Goal: Task Accomplishment & Management: Use online tool/utility

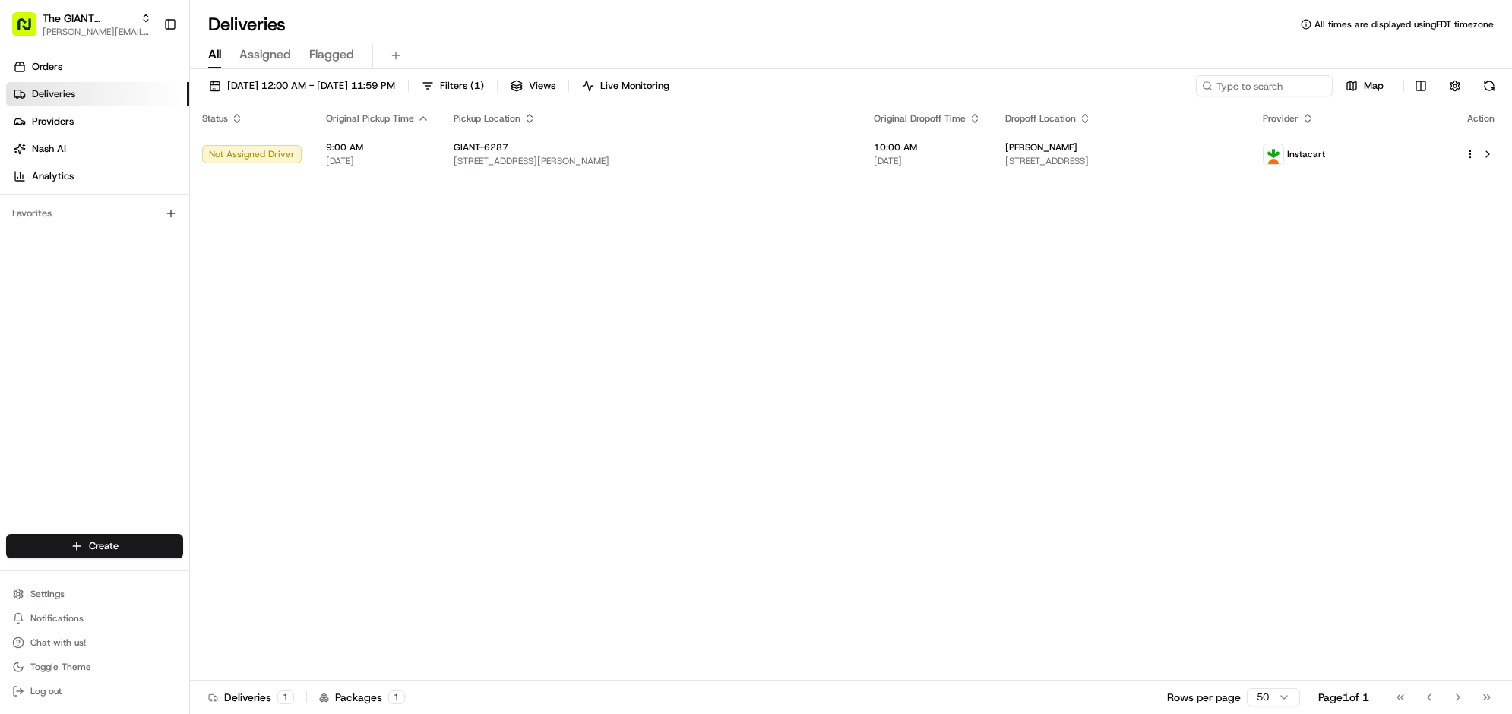
click at [1467, 97] on div "Map" at bounding box center [1348, 85] width 304 height 21
click at [1479, 97] on button at bounding box center [1489, 85] width 21 height 21
click at [1458, 97] on div "Map" at bounding box center [1348, 85] width 304 height 21
click at [1479, 97] on button at bounding box center [1489, 85] width 21 height 21
click at [1445, 97] on button "button" at bounding box center [1455, 85] width 21 height 21
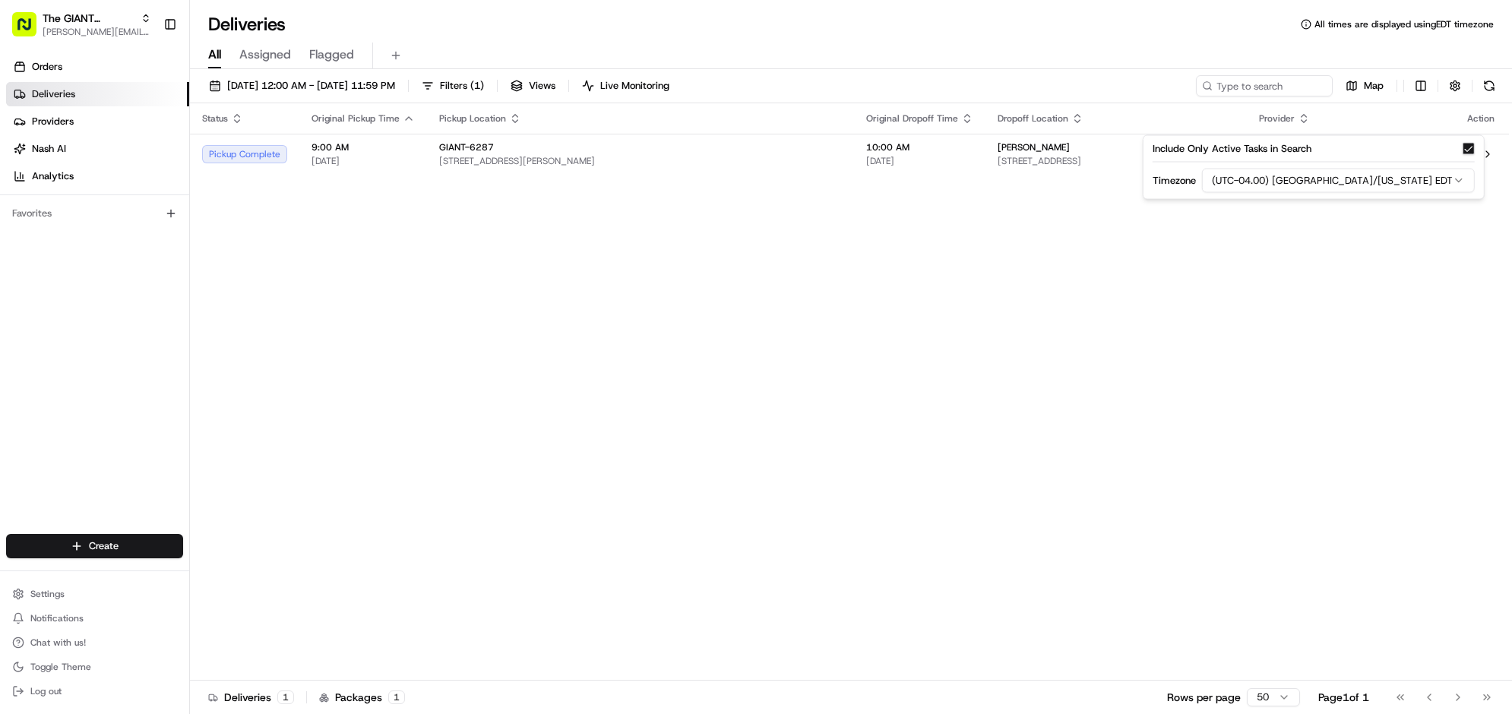
click at [1194, 442] on div "Status Original Pickup Time Pickup Location Original Dropoff Time Dropoff Locat…" at bounding box center [849, 392] width 1319 height 578
click at [1364, 93] on span "Map" at bounding box center [1374, 86] width 20 height 14
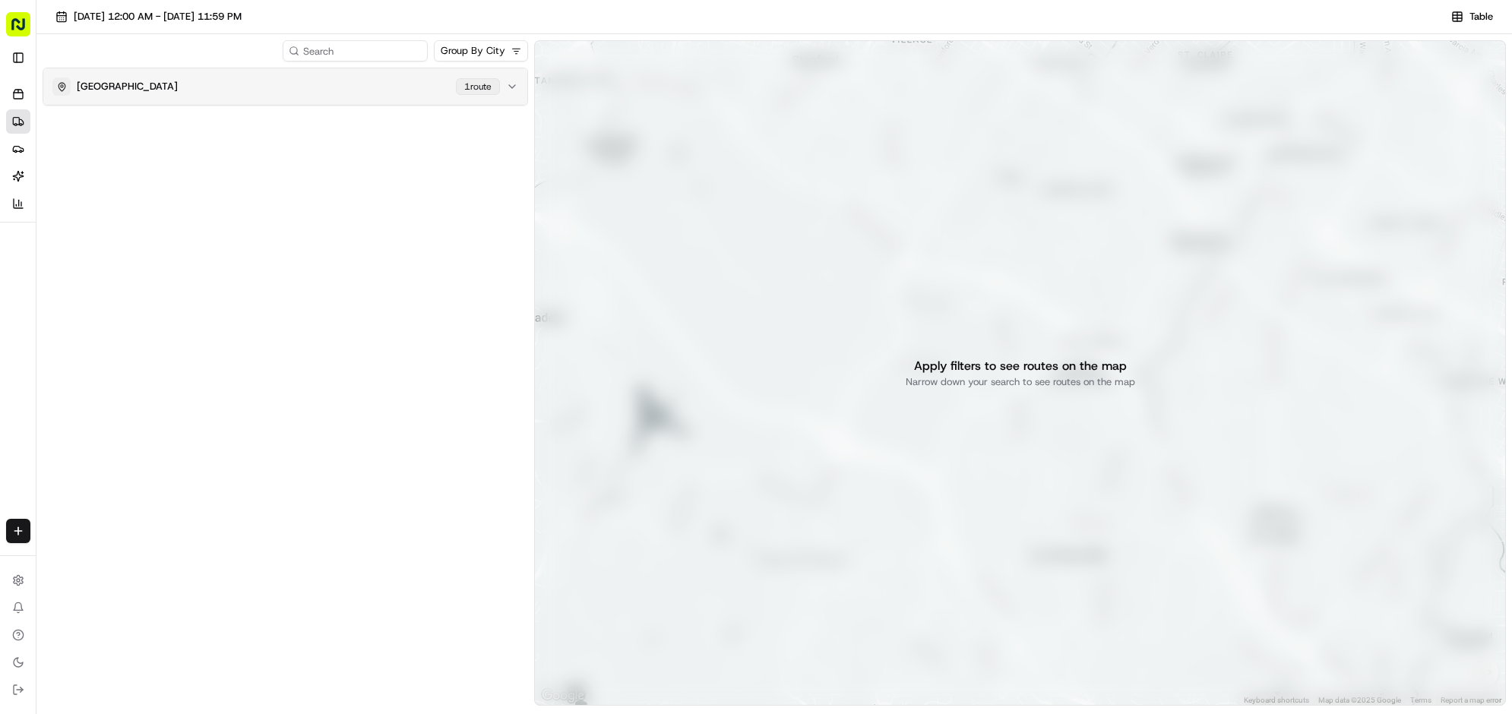
click at [514, 93] on icon "button" at bounding box center [512, 87] width 12 height 12
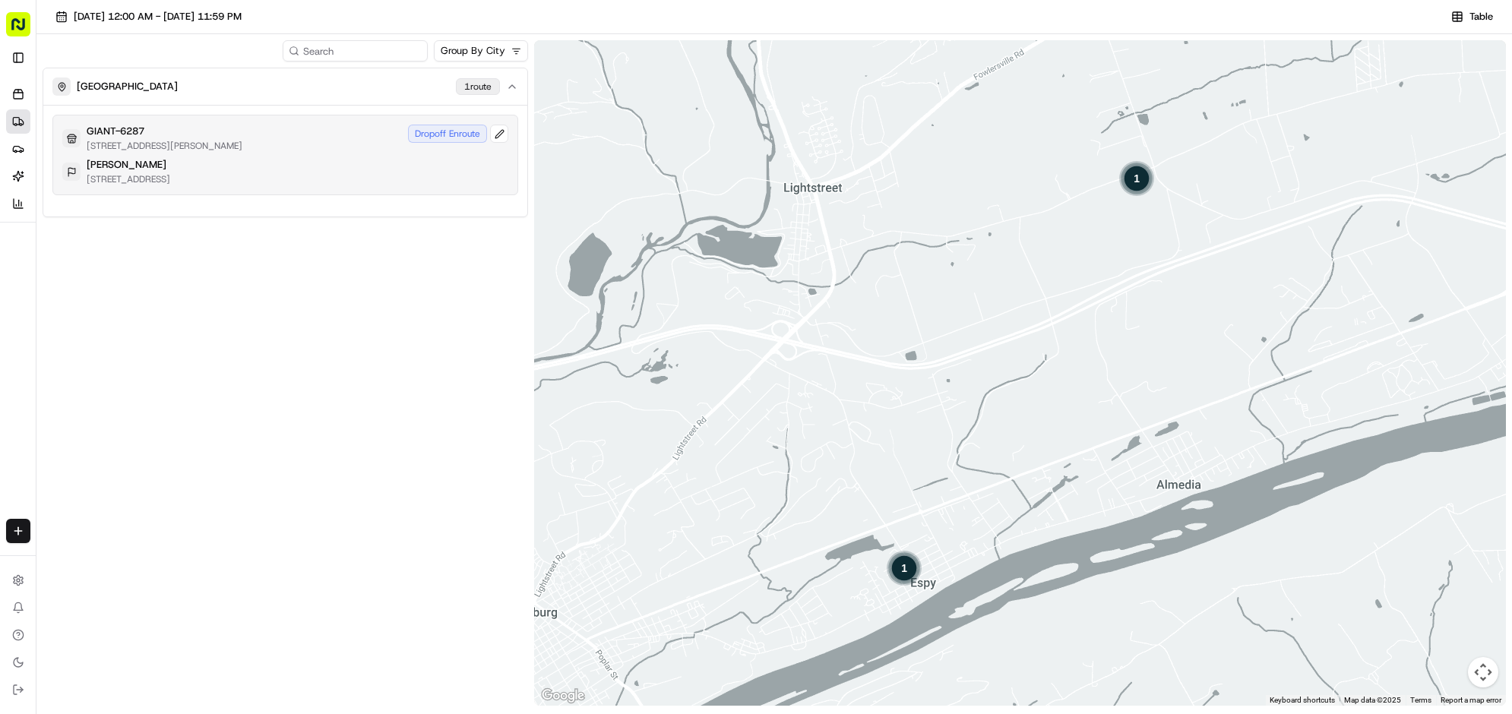
click at [397, 195] on div "GIANT-6287 [STREET_ADDRESS][PERSON_NAME] Dropoff Enroute [PERSON_NAME] [STREET_…" at bounding box center [285, 155] width 466 height 81
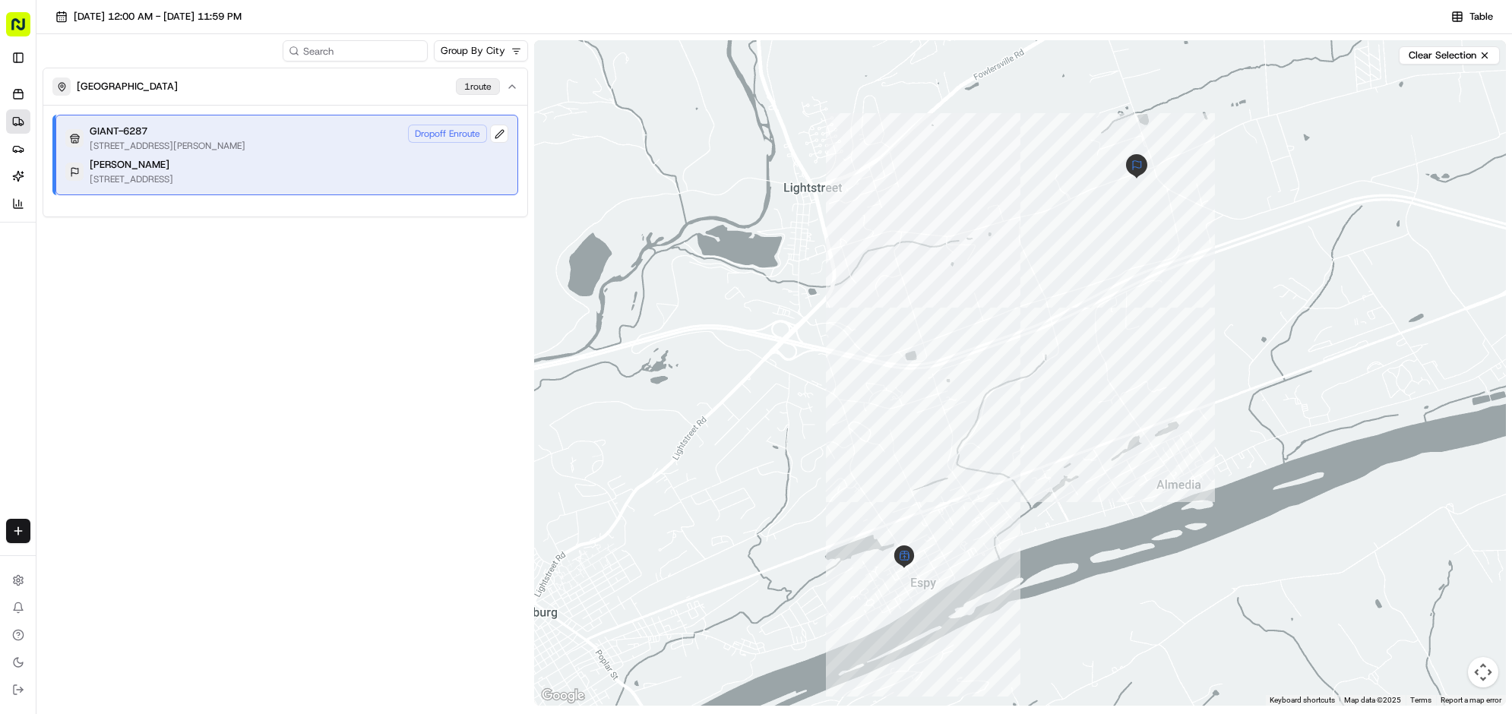
click at [394, 185] on div "[PERSON_NAME] [STREET_ADDRESS]" at bounding box center [286, 171] width 443 height 27
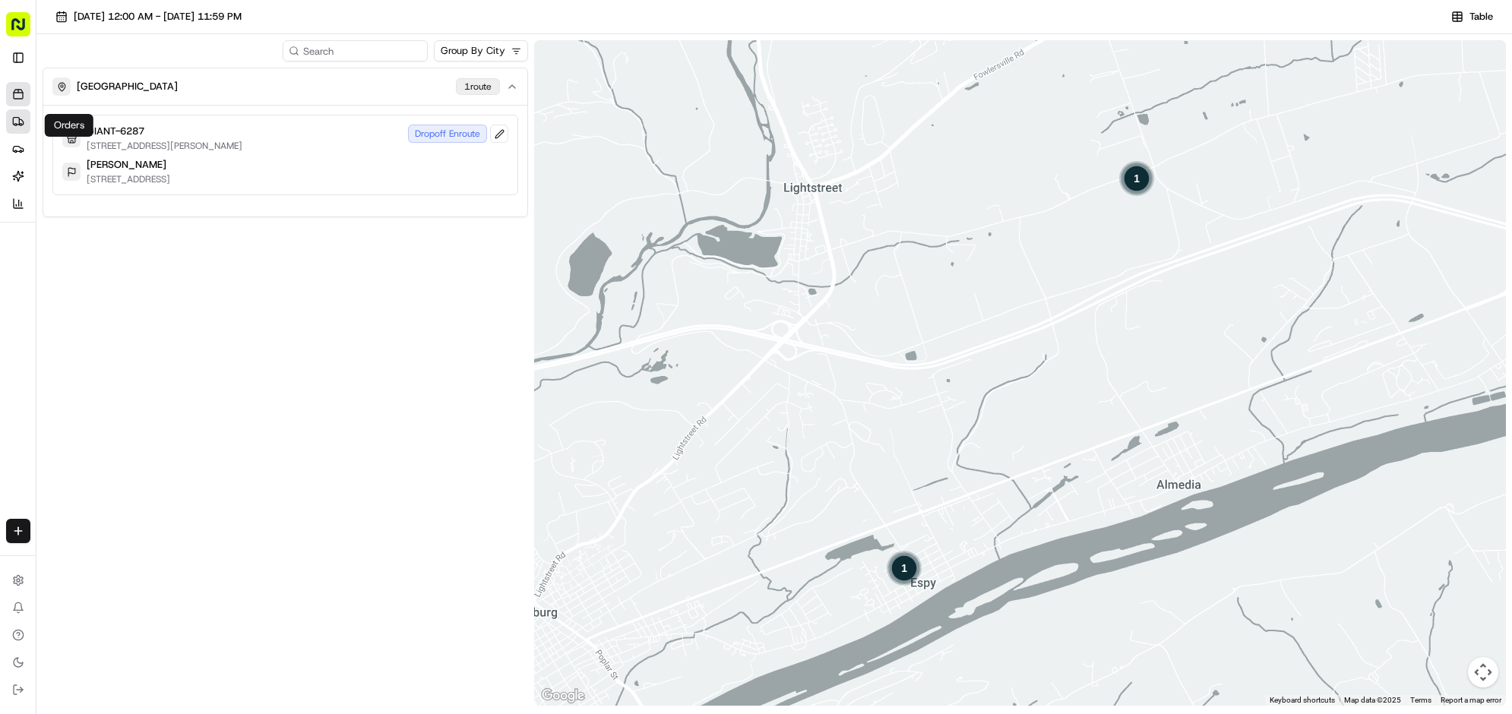
click at [19, 99] on icon at bounding box center [18, 96] width 9 height 6
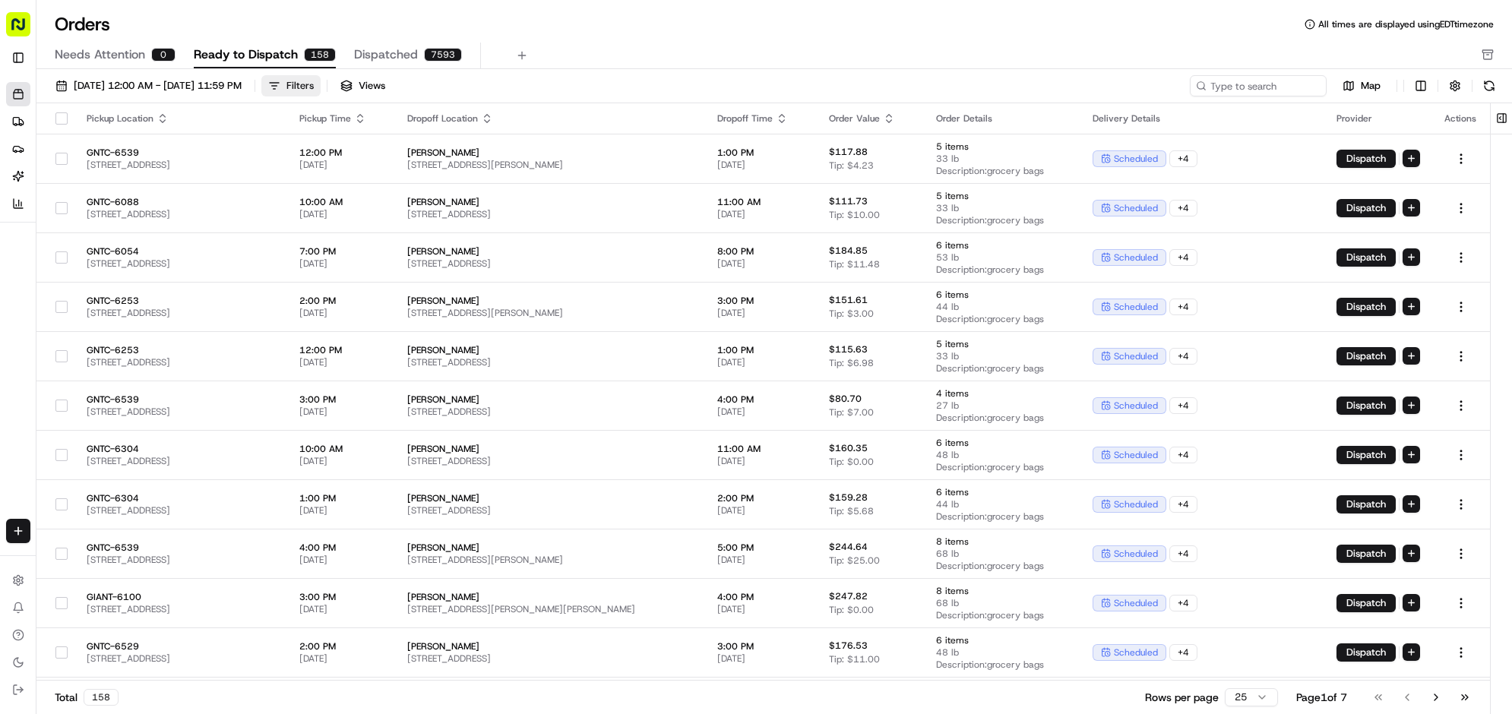
click at [321, 97] on button "Filters" at bounding box center [290, 85] width 59 height 21
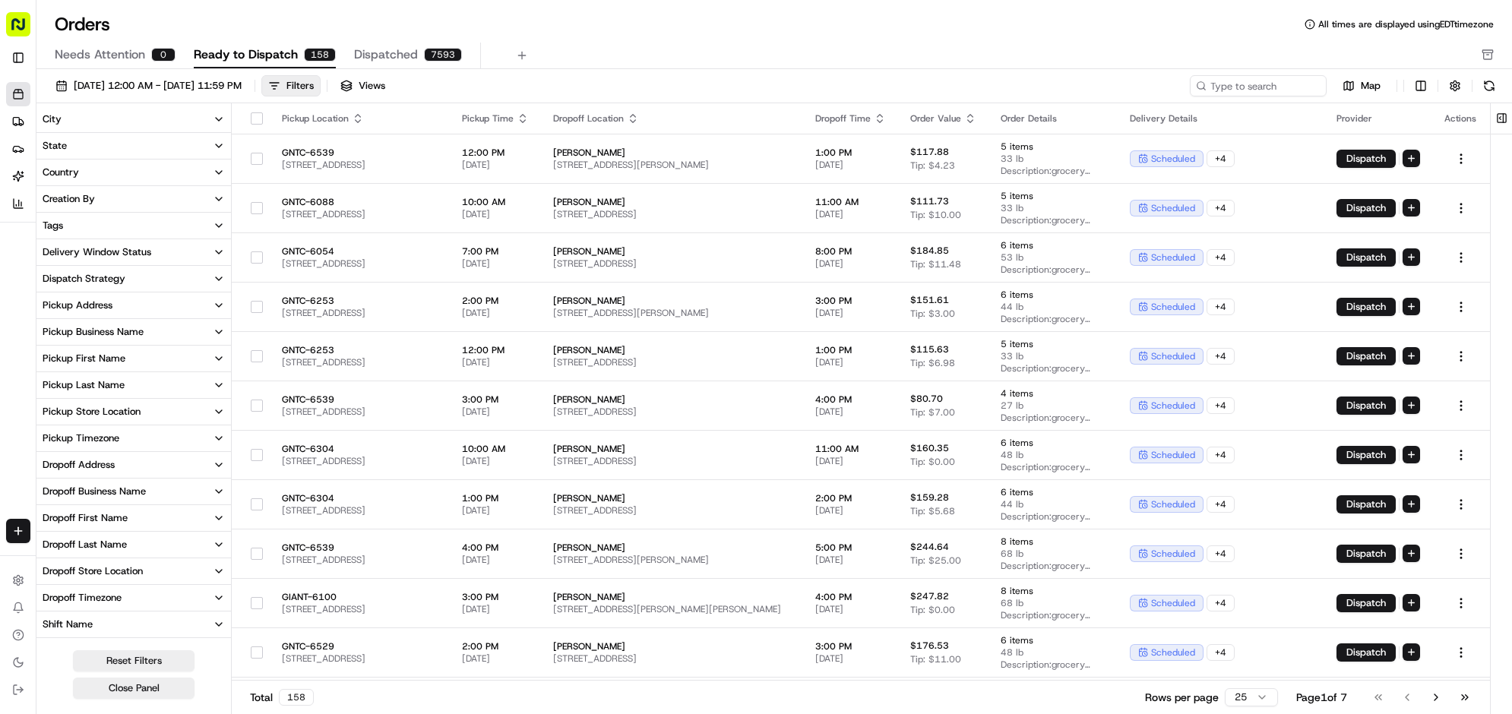
click at [223, 425] on button "Pickup Store Location" at bounding box center [133, 412] width 195 height 26
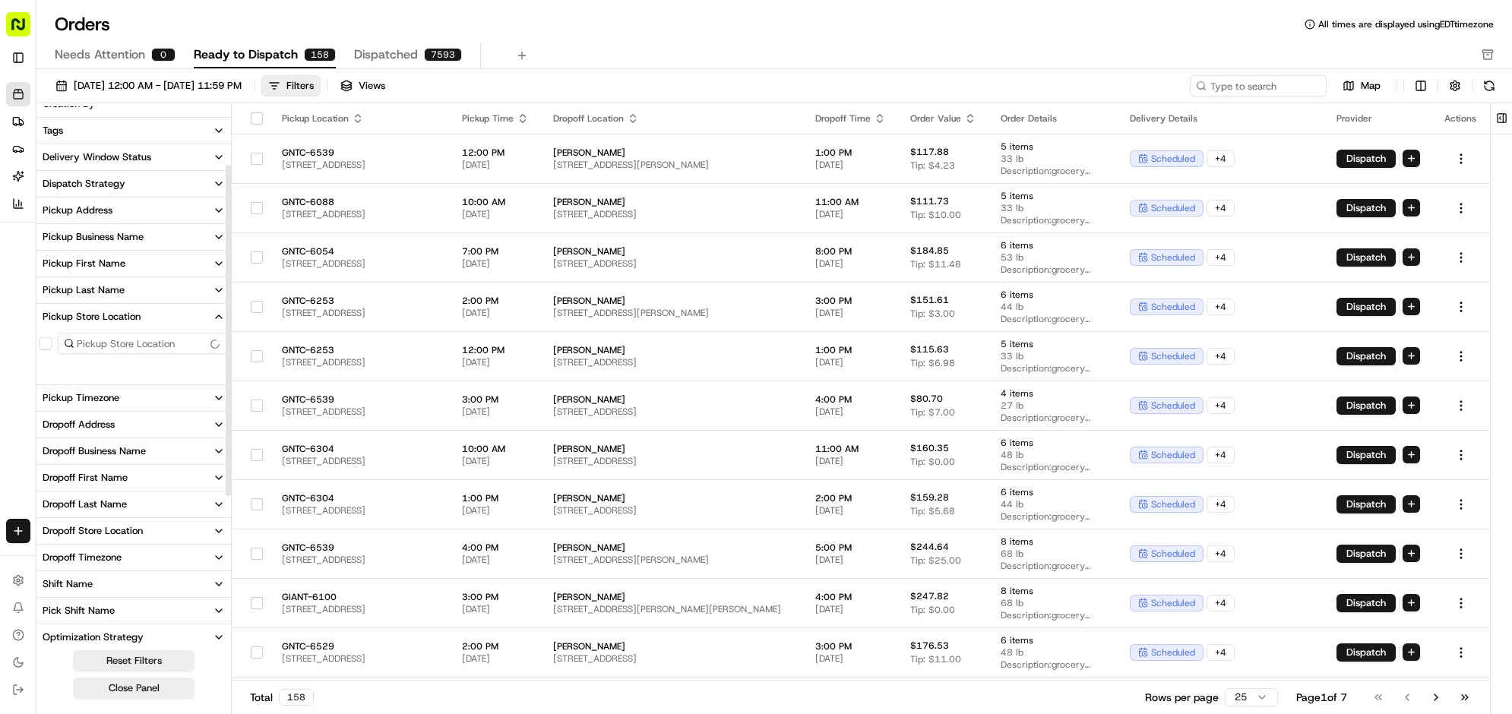
click at [211, 354] on input at bounding box center [143, 343] width 170 height 21
type input "6287"
click at [101, 374] on label "GIANT-6287" at bounding box center [85, 368] width 55 height 12
click at [52, 374] on button "GIANT-6287" at bounding box center [46, 368] width 12 height 12
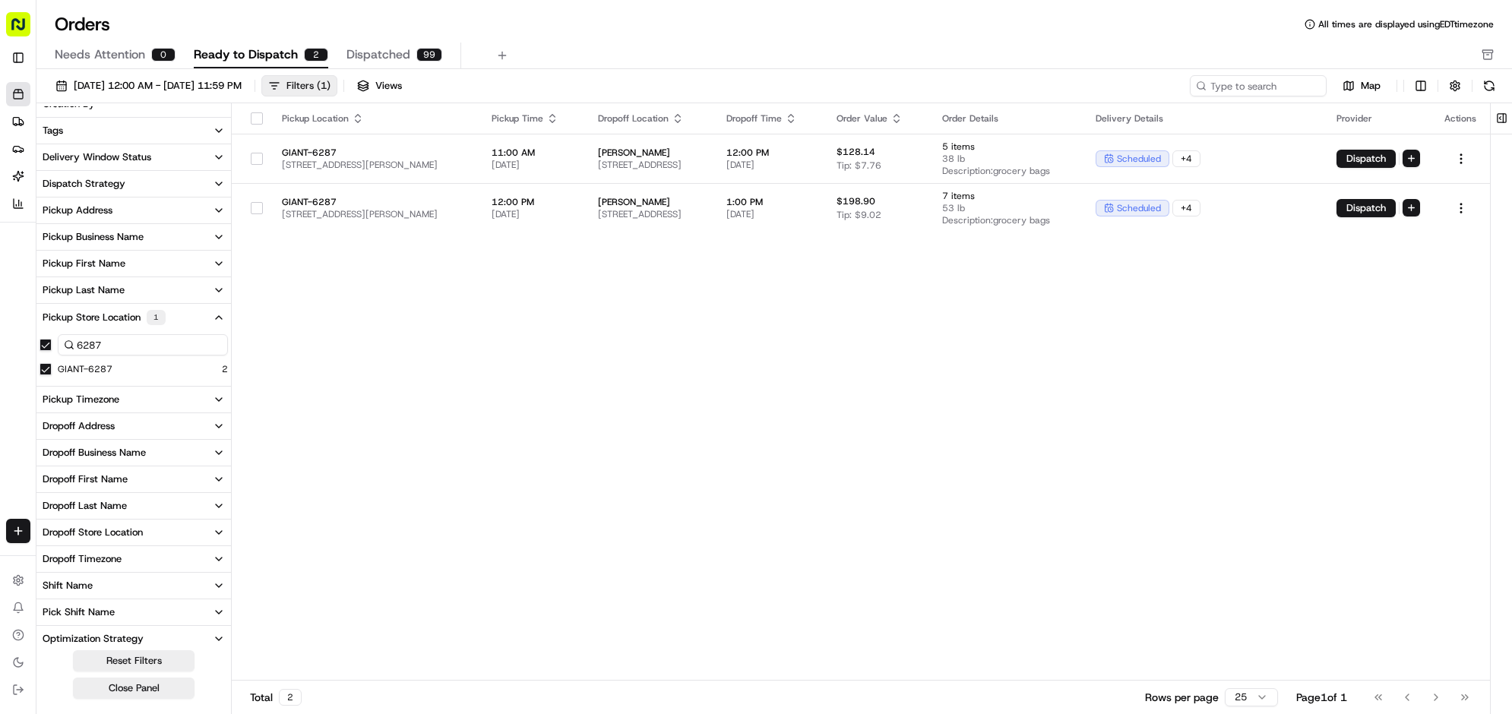
click at [331, 93] on div "Filters ( 1 )" at bounding box center [308, 86] width 44 height 14
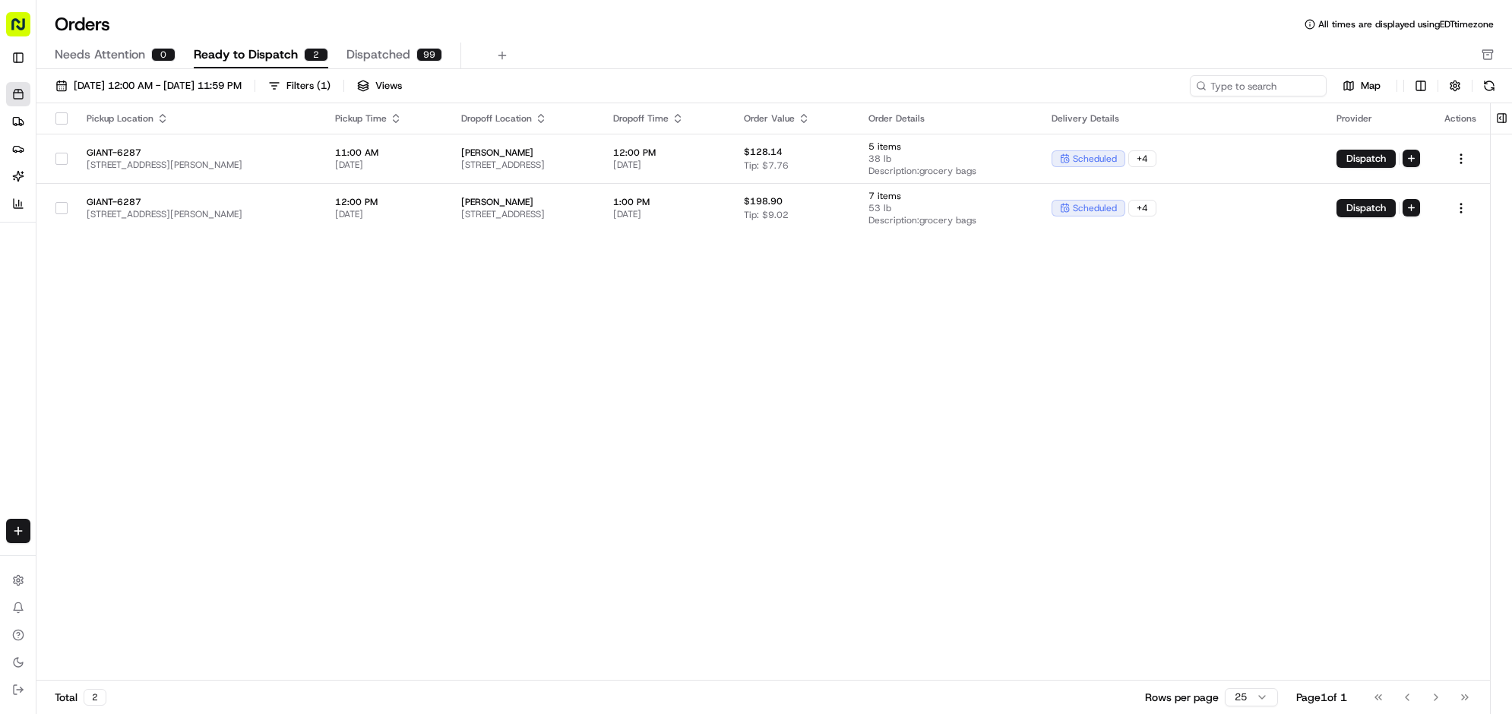
click at [575, 456] on div "Pickup Location Pickup Time Dropoff Location Dropoff Time Order Value Order Det…" at bounding box center [763, 392] width 1454 height 578
click at [93, 24] on h1 "Orders" at bounding box center [82, 24] width 55 height 24
click at [30, 34] on rect "button" at bounding box center [18, 24] width 24 height 24
click at [17, 70] on button "Toggle Sidebar" at bounding box center [18, 58] width 24 height 24
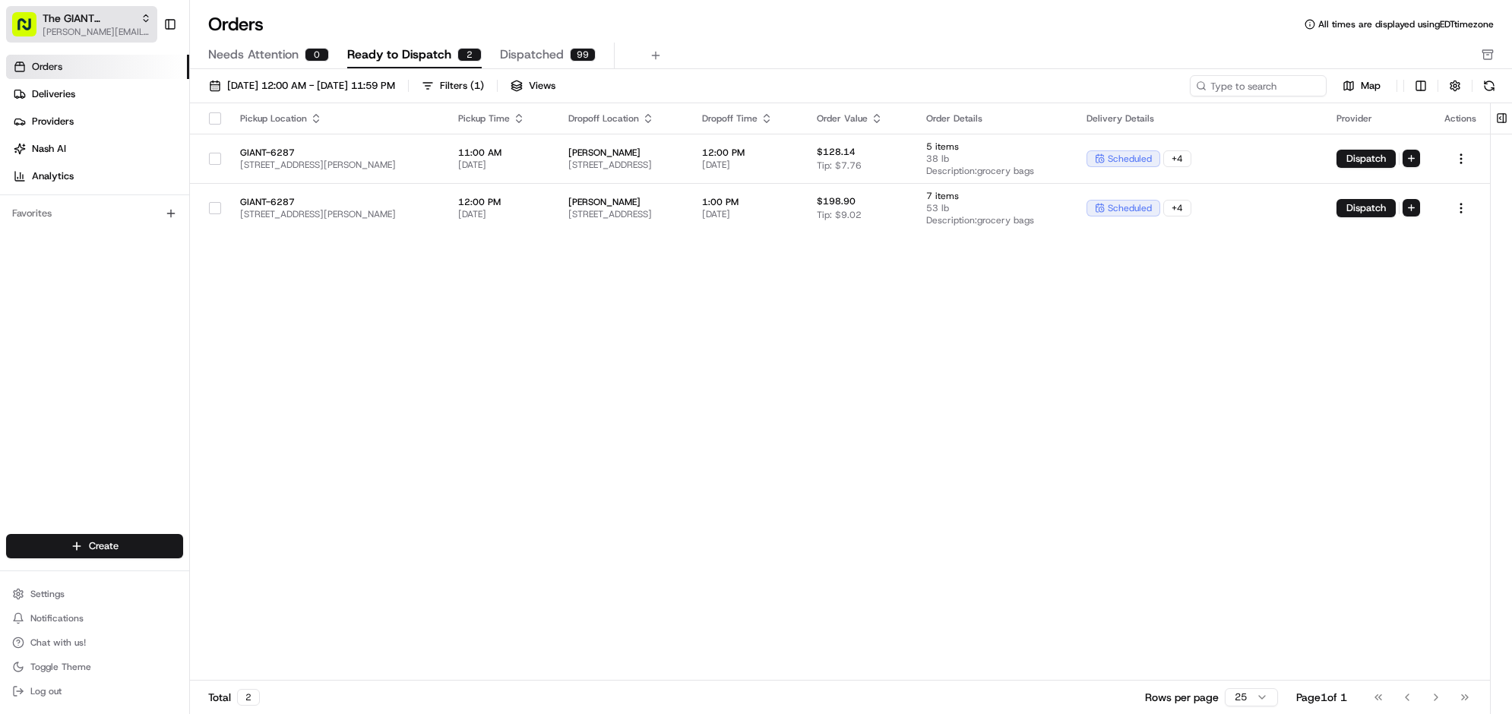
click at [40, 43] on button "The GIANT Company [PERSON_NAME][EMAIL_ADDRESS][DOMAIN_NAME]" at bounding box center [81, 24] width 151 height 36
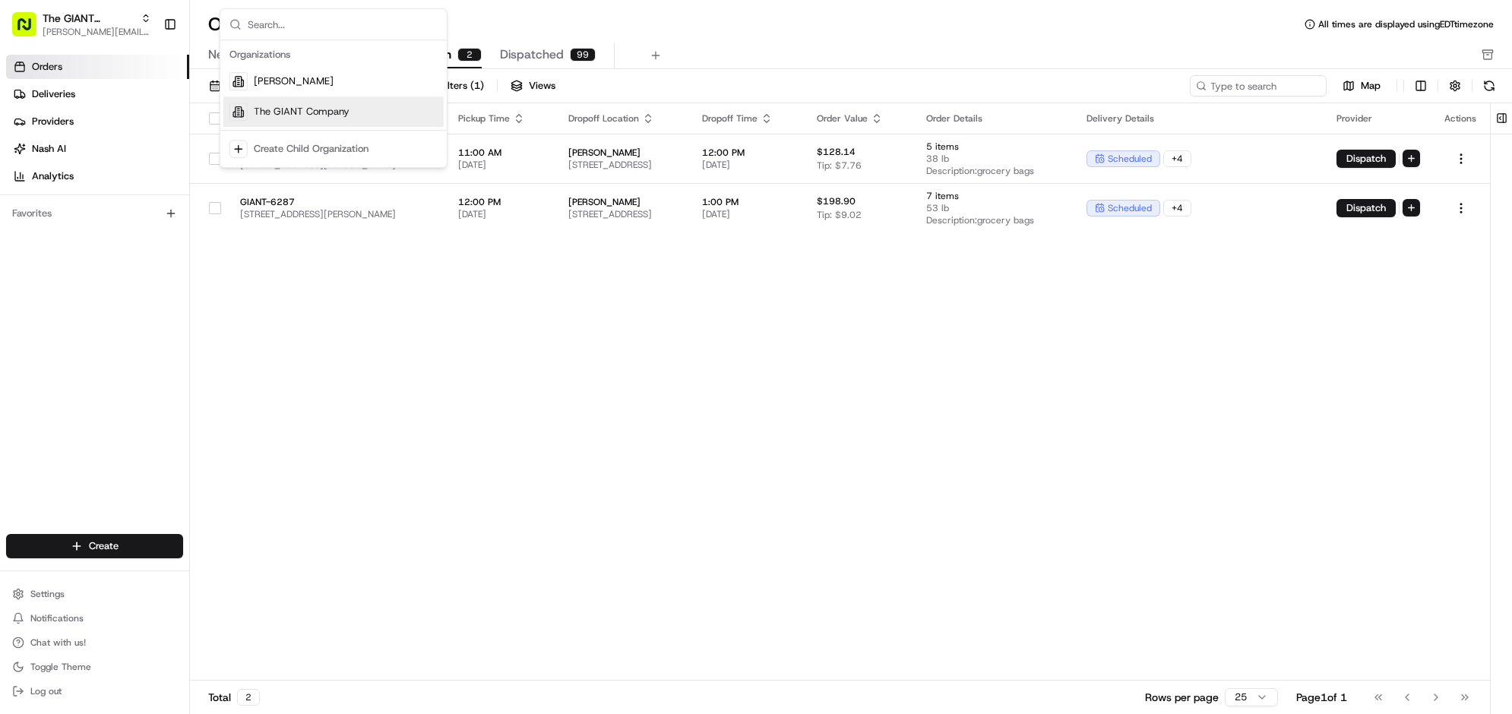
click at [272, 119] on span "The GIANT Company" at bounding box center [302, 112] width 96 height 14
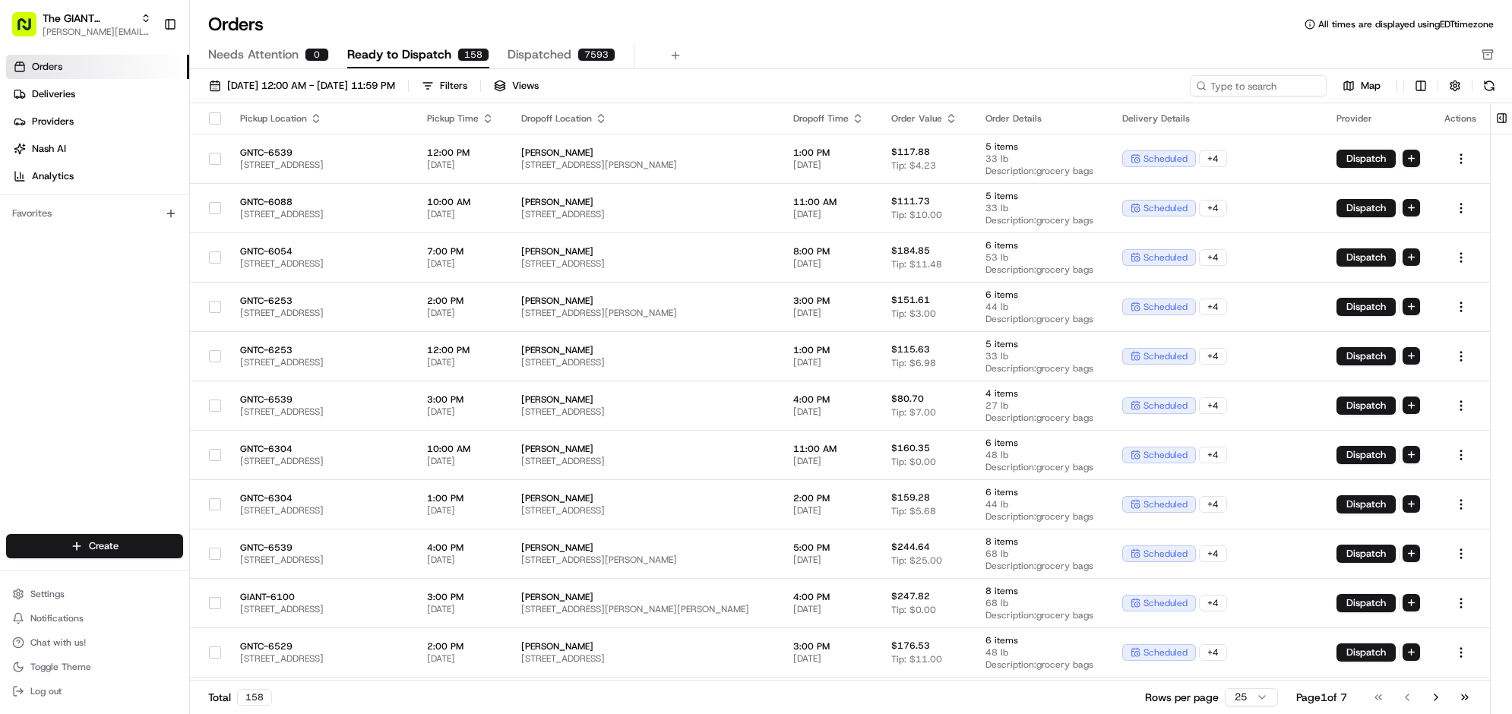
click at [111, 79] on link "Orders" at bounding box center [97, 67] width 183 height 24
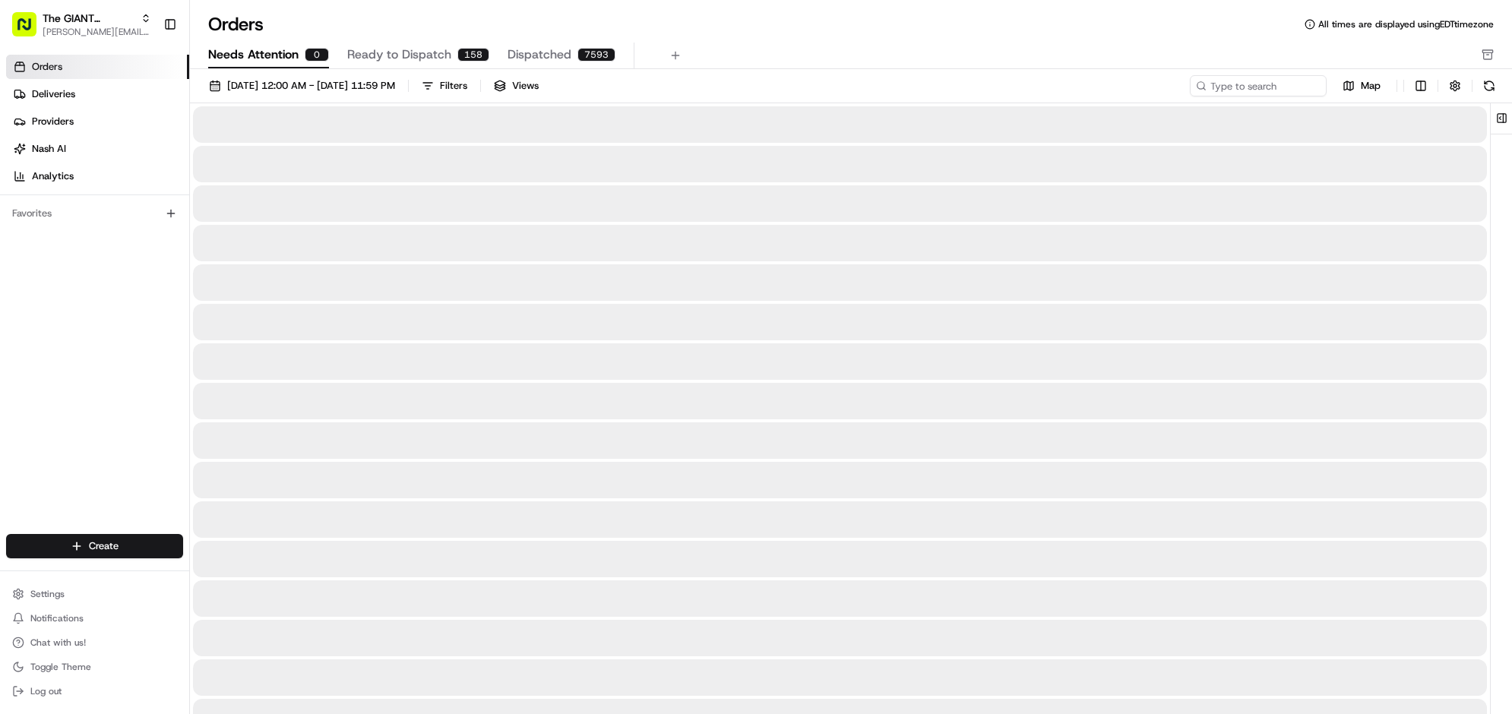
click at [299, 64] on span "Needs Attention" at bounding box center [253, 55] width 90 height 18
click at [489, 62] on button "Ready to Dispatch 158" at bounding box center [418, 56] width 142 height 26
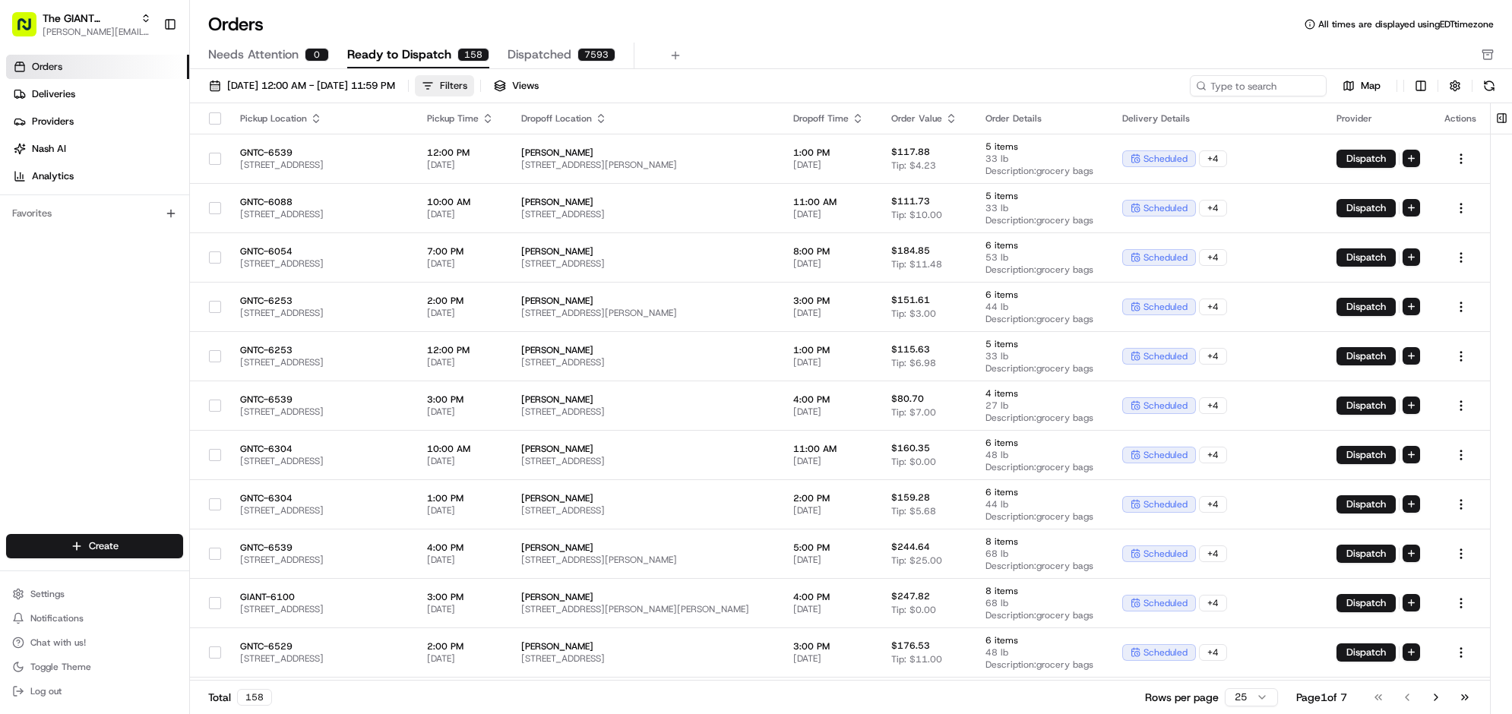
click at [467, 93] on div "Filters" at bounding box center [453, 86] width 27 height 14
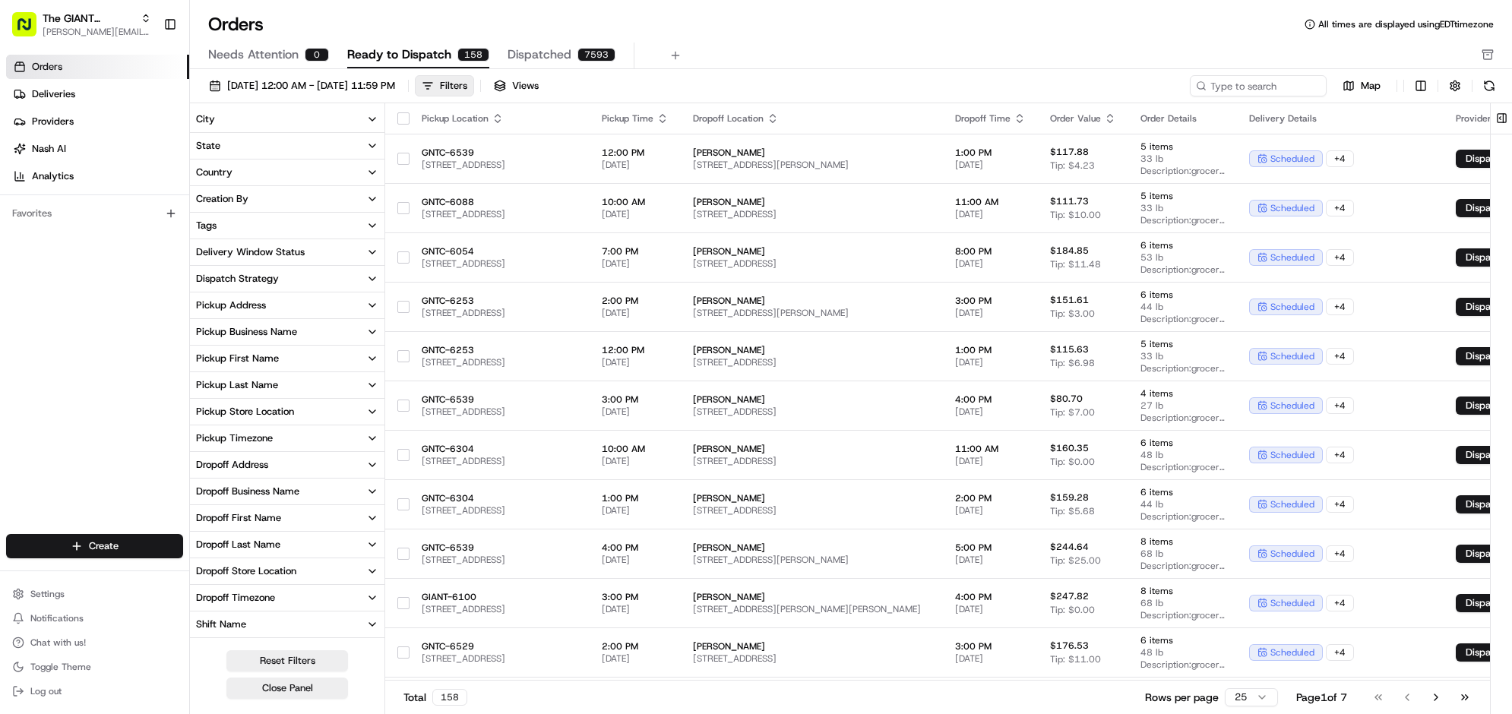
click at [294, 419] on div "Pickup Store Location" at bounding box center [245, 412] width 98 height 14
click at [381, 449] on input at bounding box center [296, 438] width 170 height 21
type input "6287"
click at [205, 469] on button "GIANT-6287" at bounding box center [199, 463] width 12 height 12
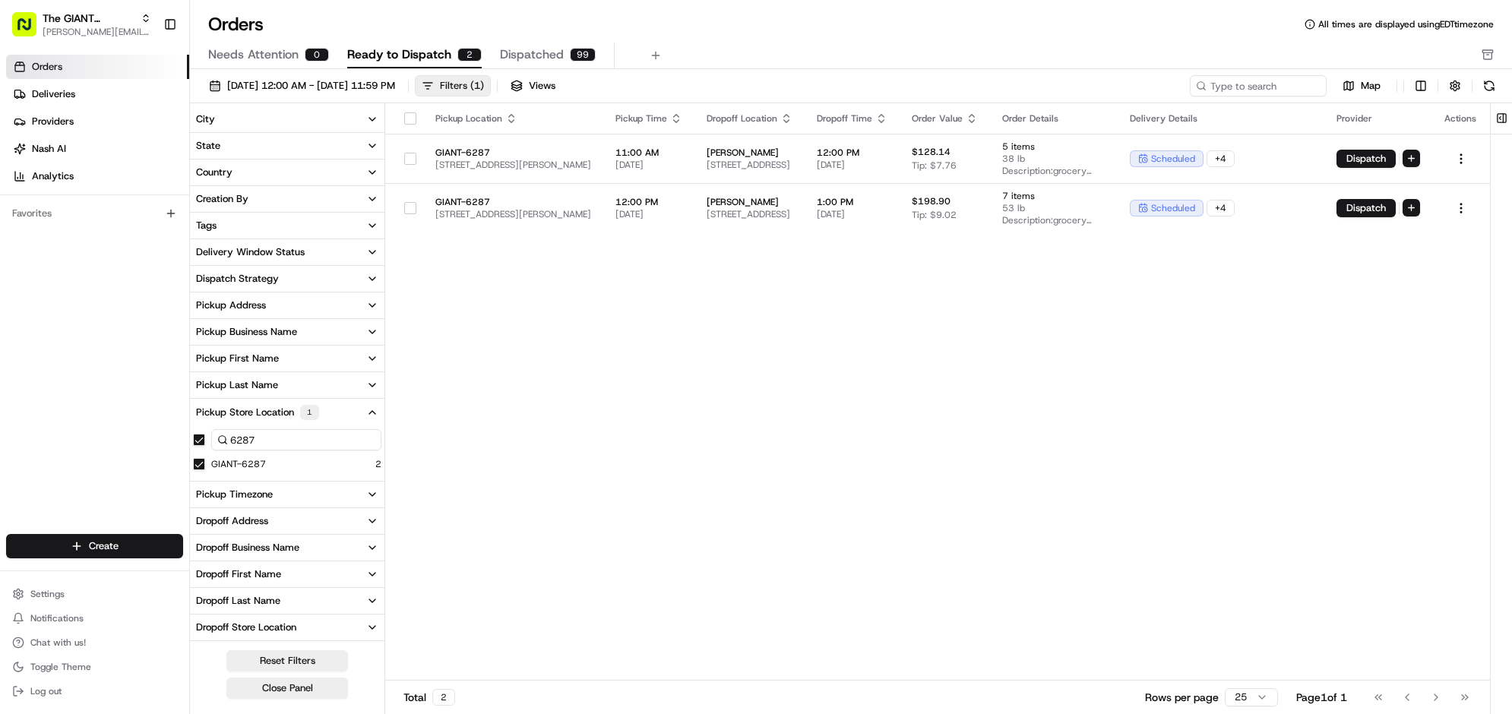
click at [491, 97] on button "Filters ( 1 )" at bounding box center [453, 85] width 76 height 21
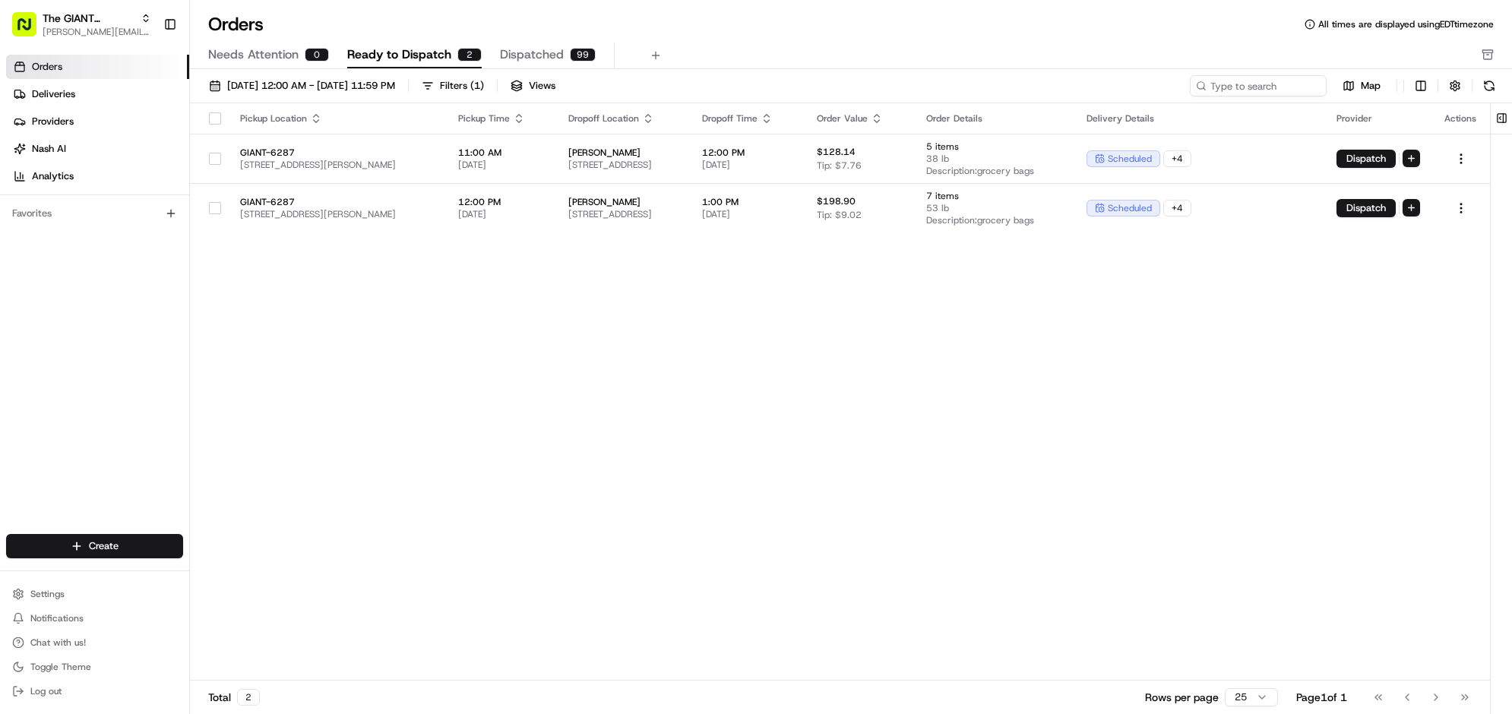
click at [780, 473] on div "Pickup Location Pickup Time Dropoff Location Dropoff Time Order Value Order Det…" at bounding box center [840, 392] width 1300 height 578
click at [1505, 134] on button at bounding box center [1501, 118] width 25 height 30
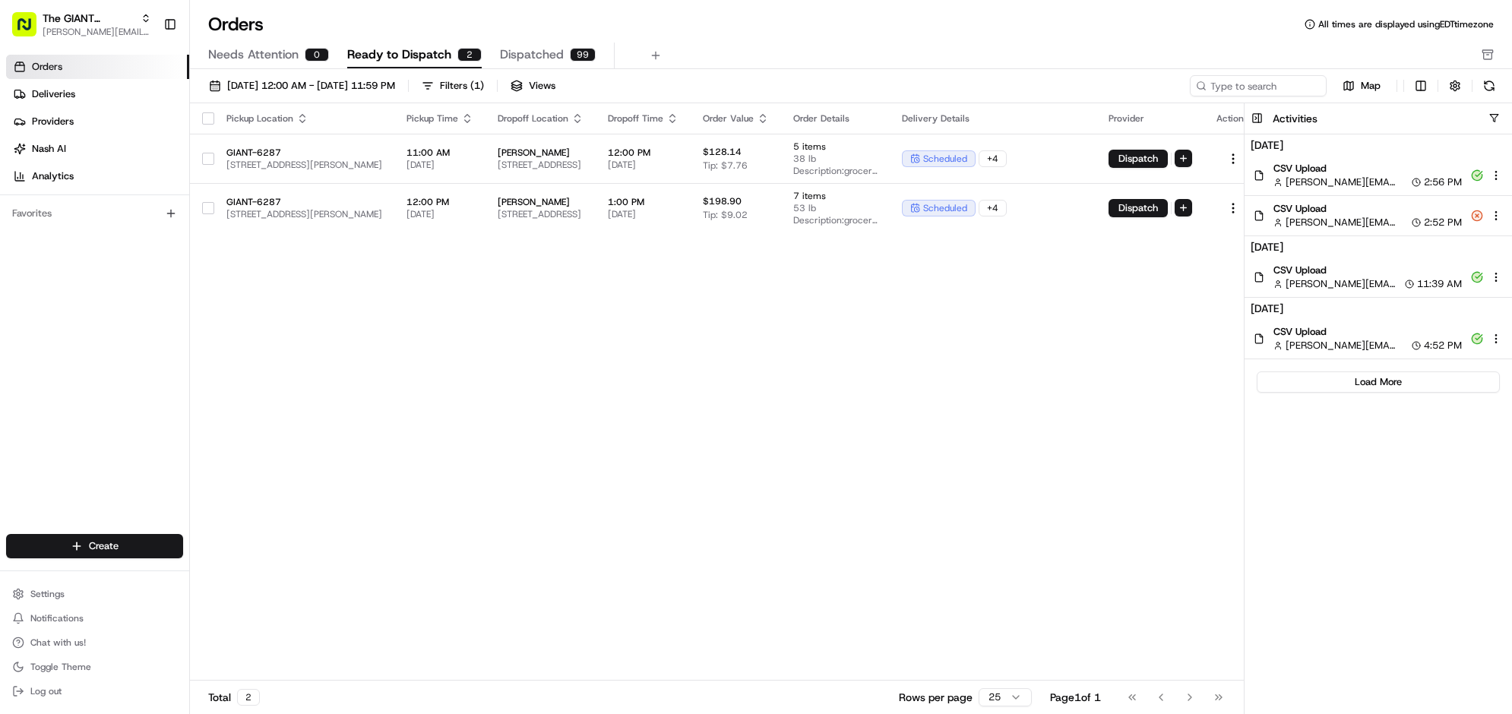
click at [1000, 525] on div "Pickup Location Pickup Time Dropoff Location Dropoff Time Order Value Order Det…" at bounding box center [726, 392] width 1072 height 578
click at [562, 97] on button "Views" at bounding box center [533, 85] width 59 height 21
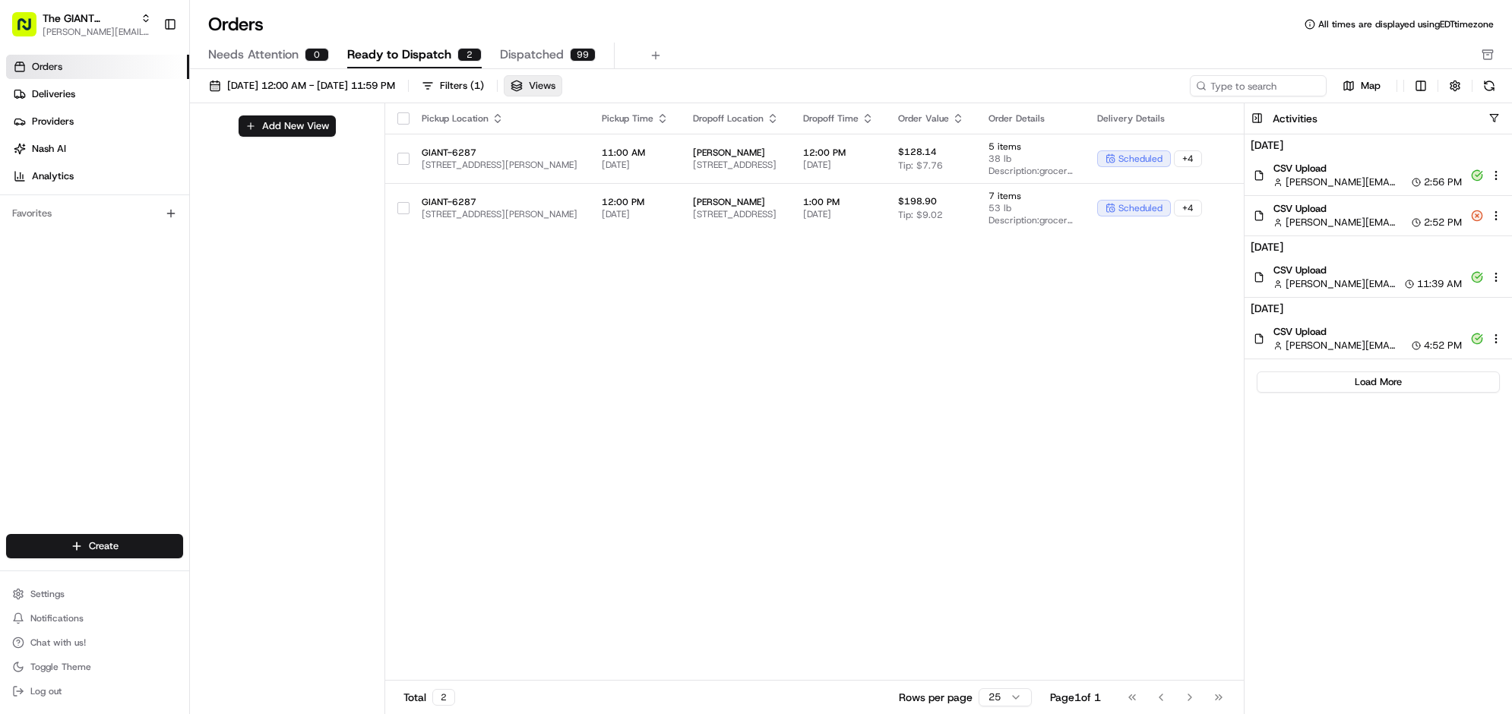
click at [562, 97] on button "Views" at bounding box center [533, 85] width 59 height 21
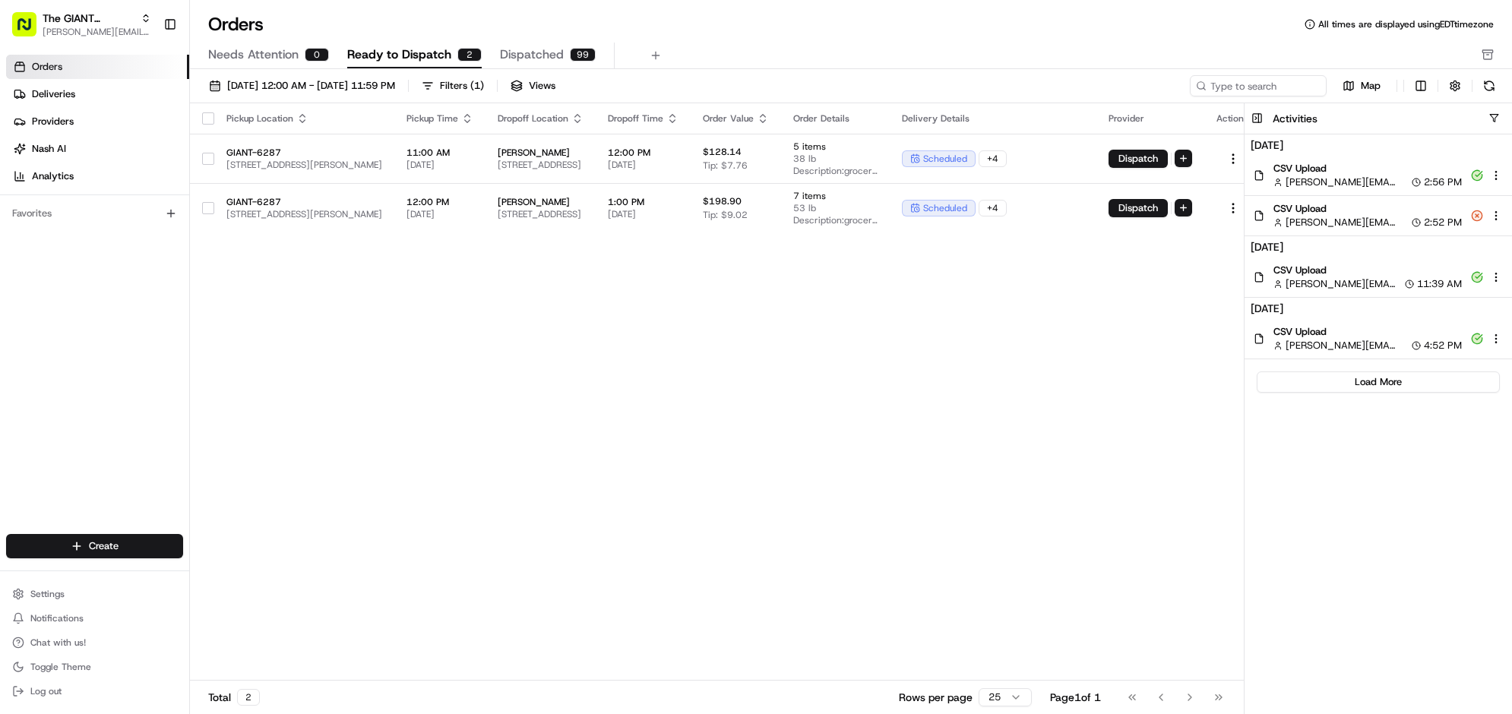
click at [758, 518] on div "Pickup Location Pickup Time Dropoff Location Dropoff Time Order Value Order Det…" at bounding box center [726, 392] width 1072 height 578
click at [183, 37] on button "Toggle Sidebar" at bounding box center [170, 24] width 26 height 26
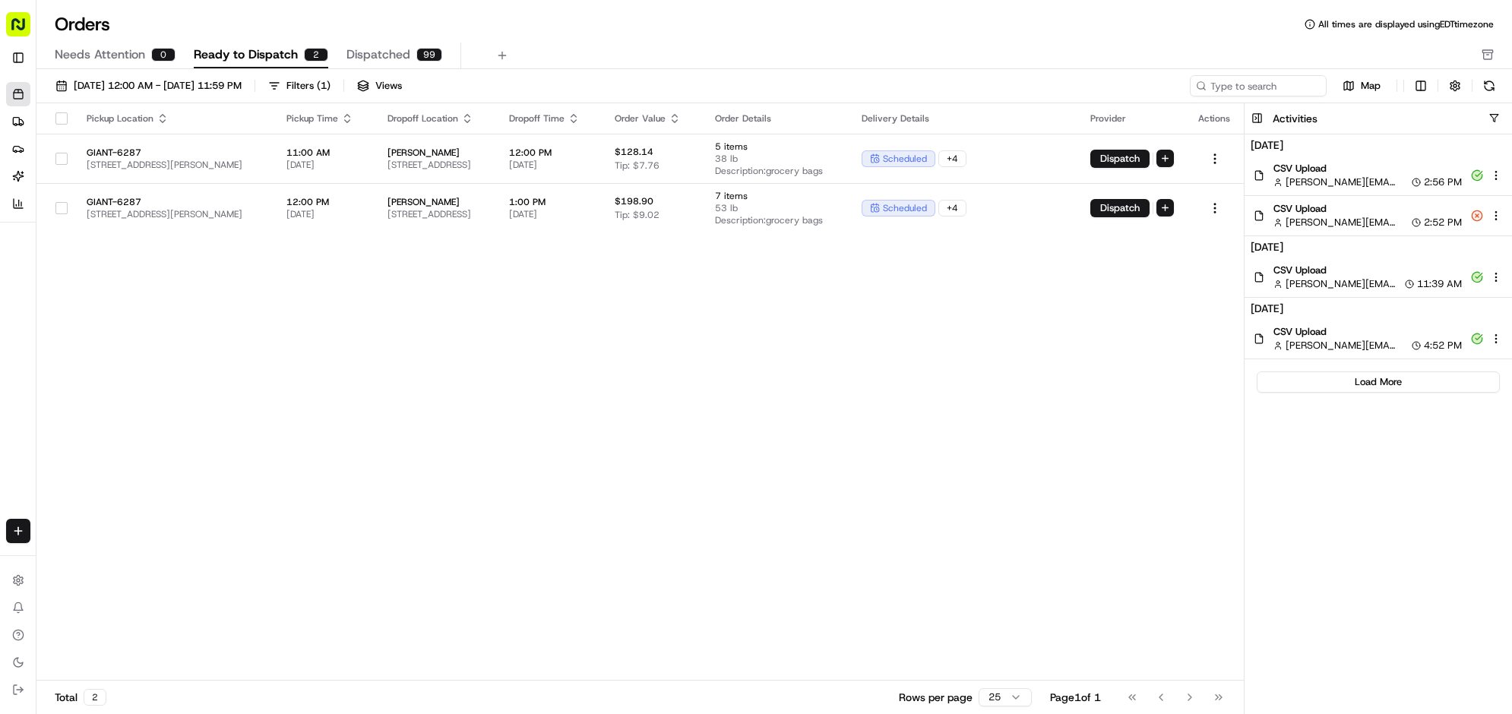
click at [359, 505] on div "Pickup Location Pickup Time Dropoff Location Dropoff Time Order Value Order Det…" at bounding box center [640, 392] width 1208 height 578
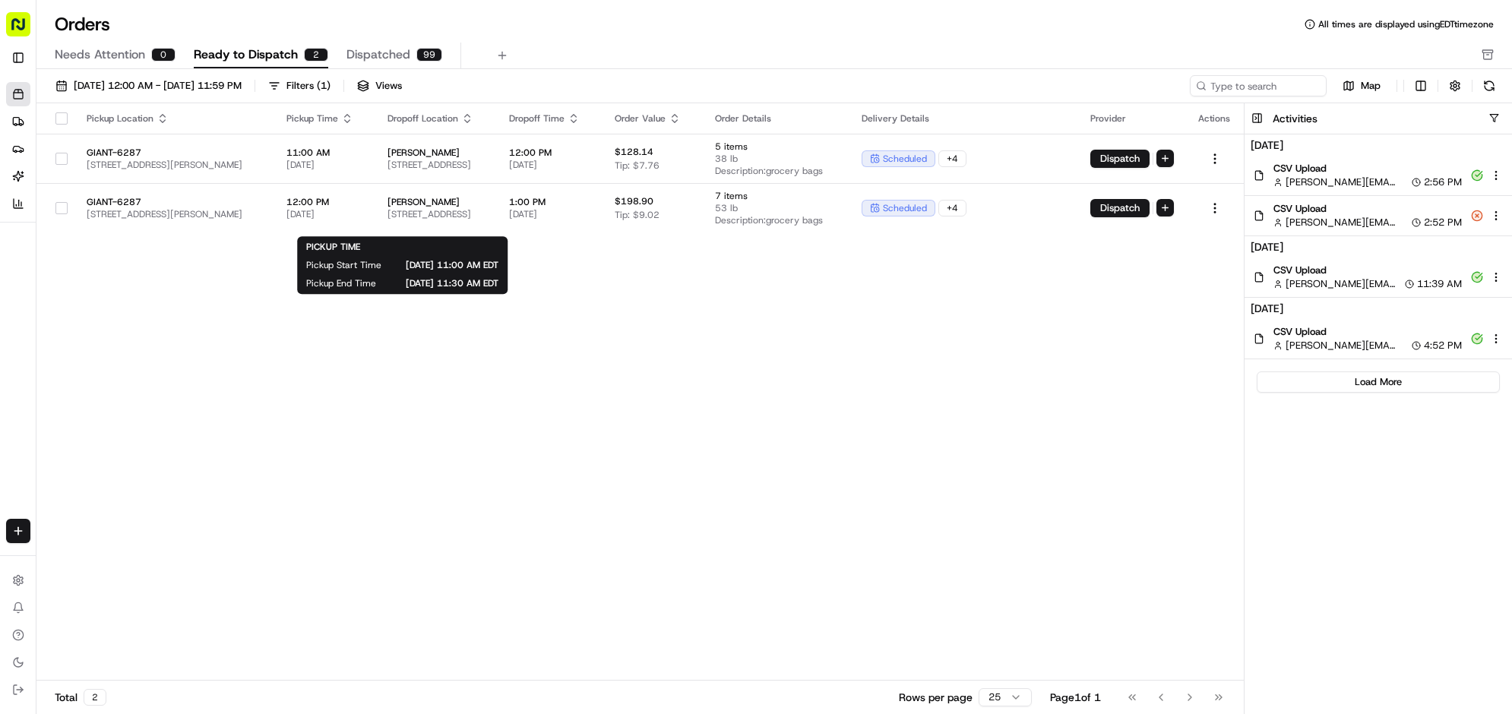
click at [666, 471] on div "Pickup Location Pickup Time Dropoff Location Dropoff Time Order Value Order Det…" at bounding box center [640, 392] width 1208 height 578
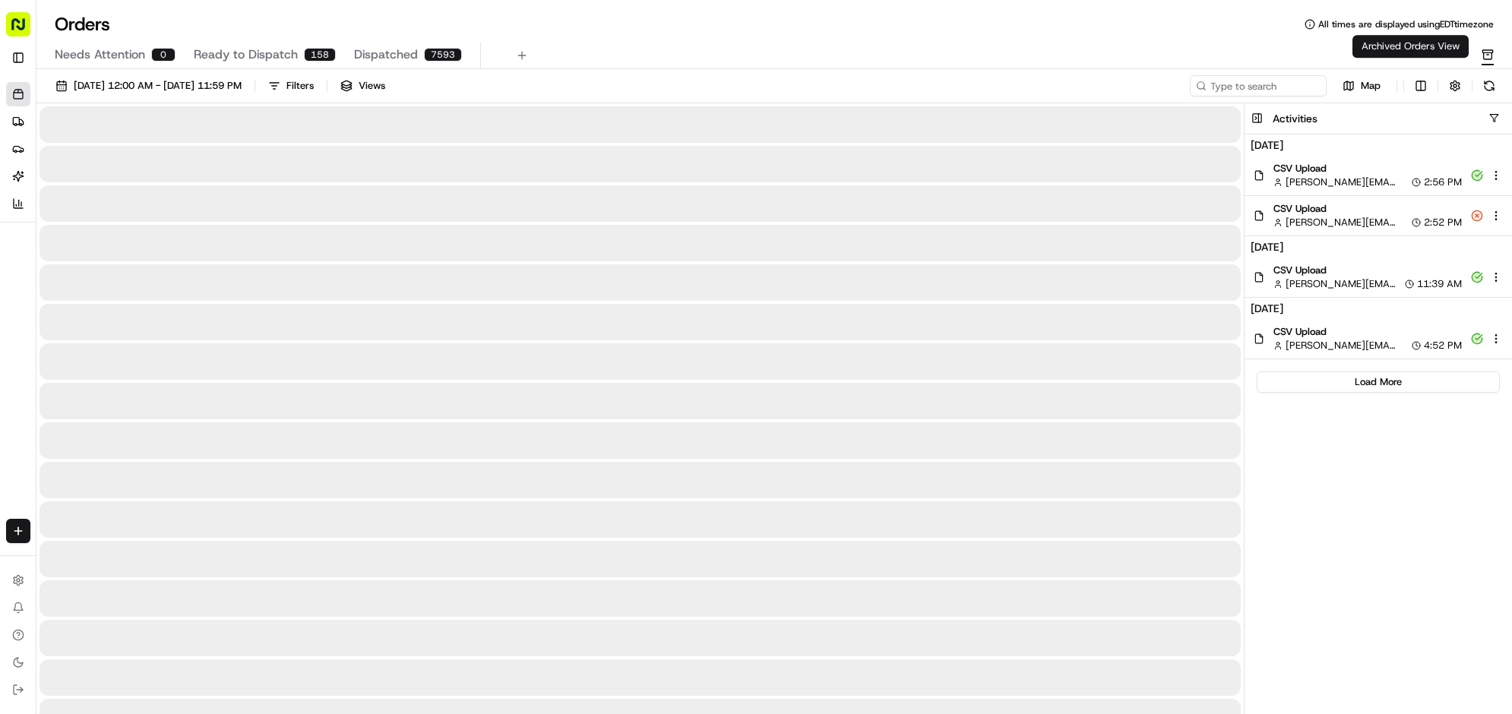
click at [1483, 61] on icon "button" at bounding box center [1488, 55] width 12 height 12
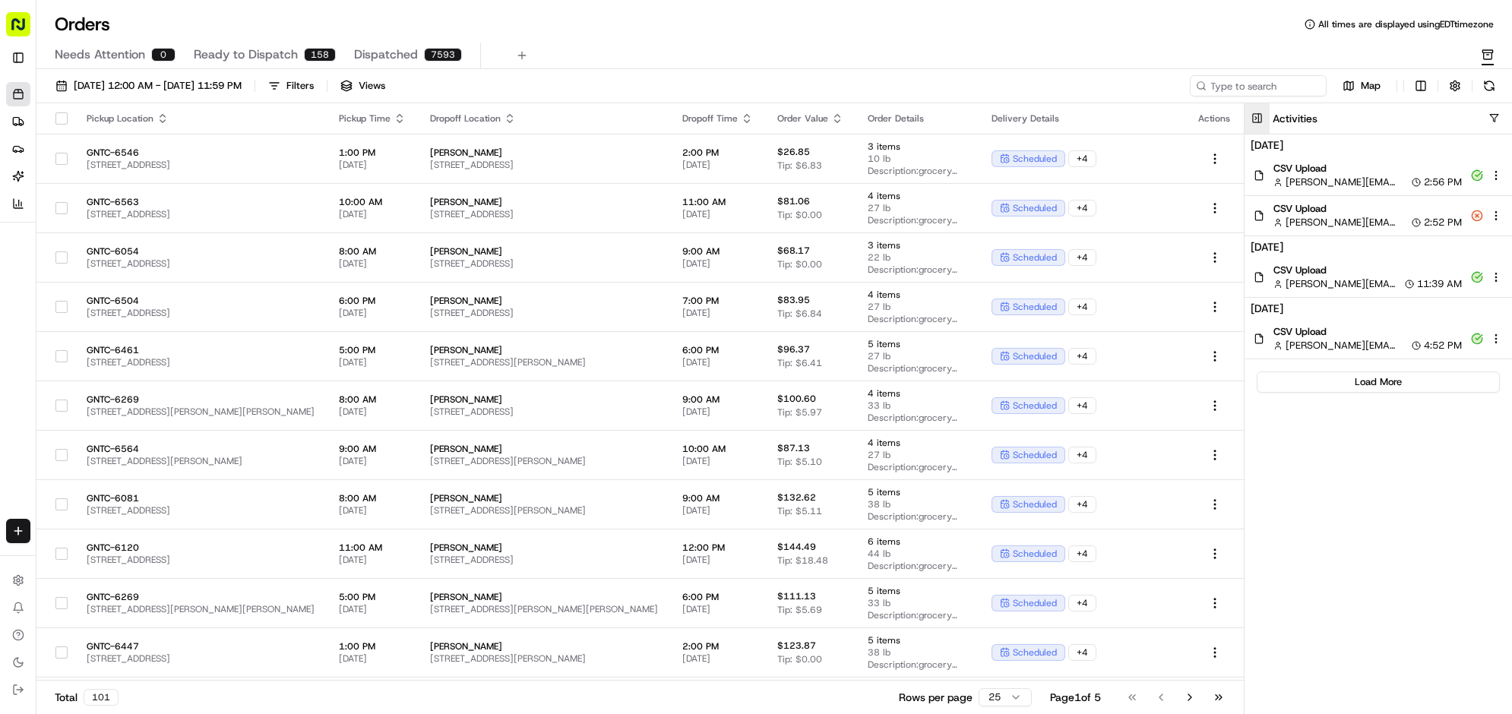
click at [1245, 134] on button at bounding box center [1257, 118] width 25 height 30
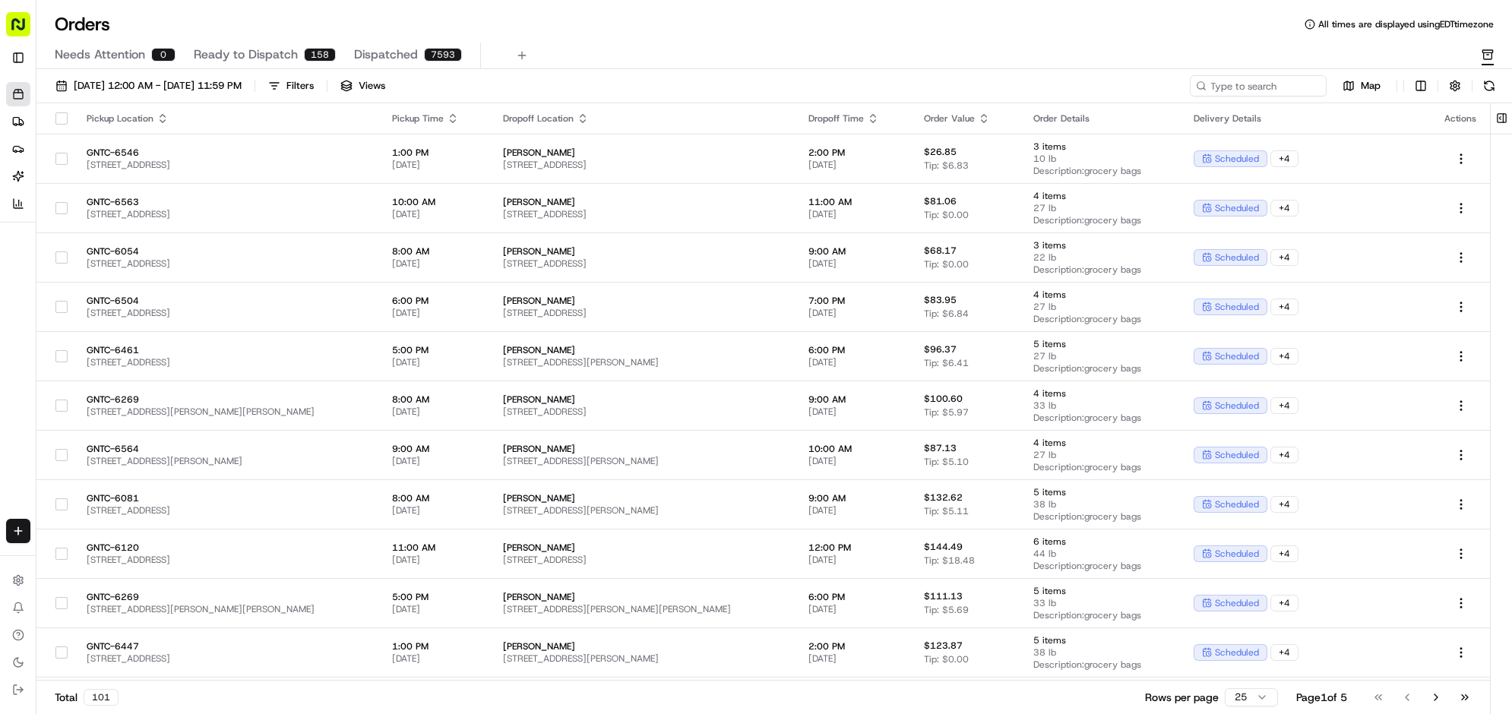
click at [110, 64] on span "Needs Attention" at bounding box center [100, 55] width 90 height 18
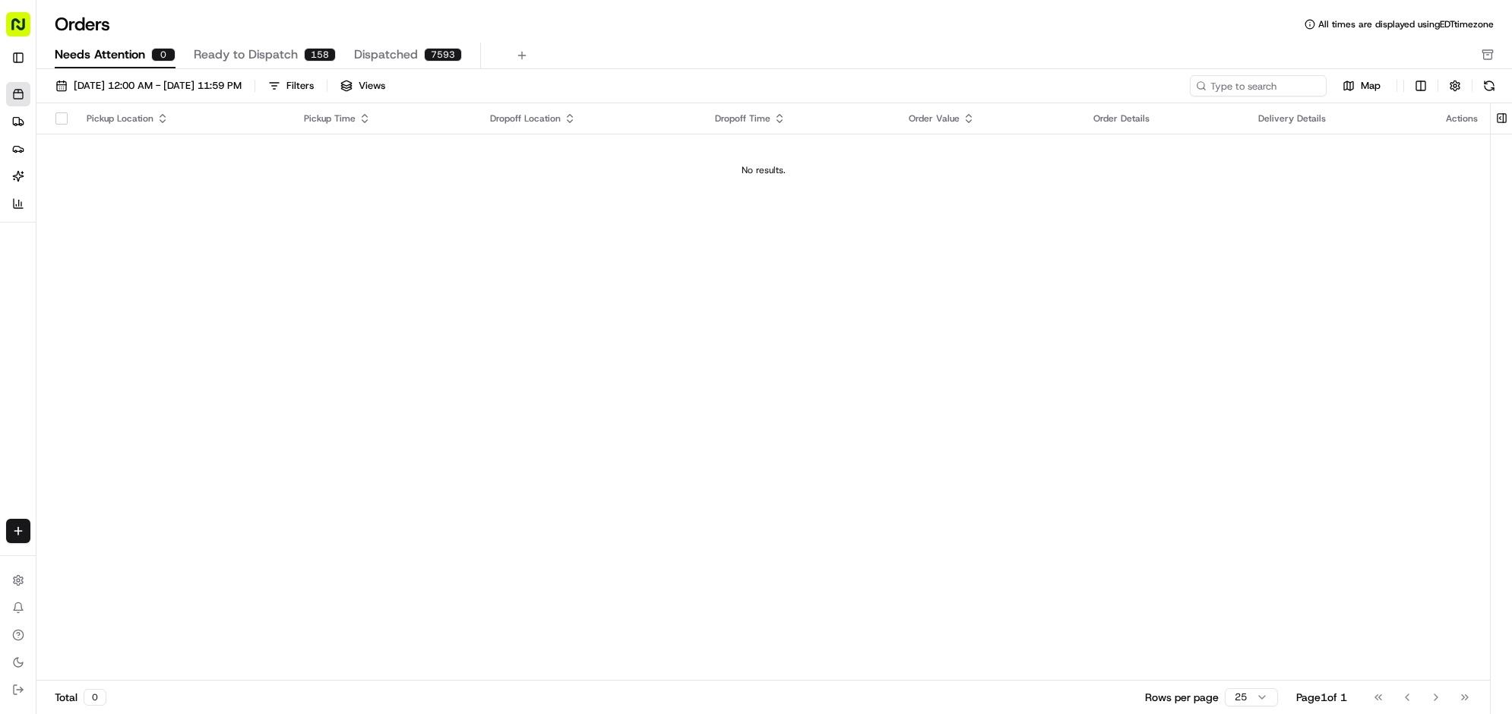
click at [336, 62] on div "158" at bounding box center [320, 55] width 32 height 14
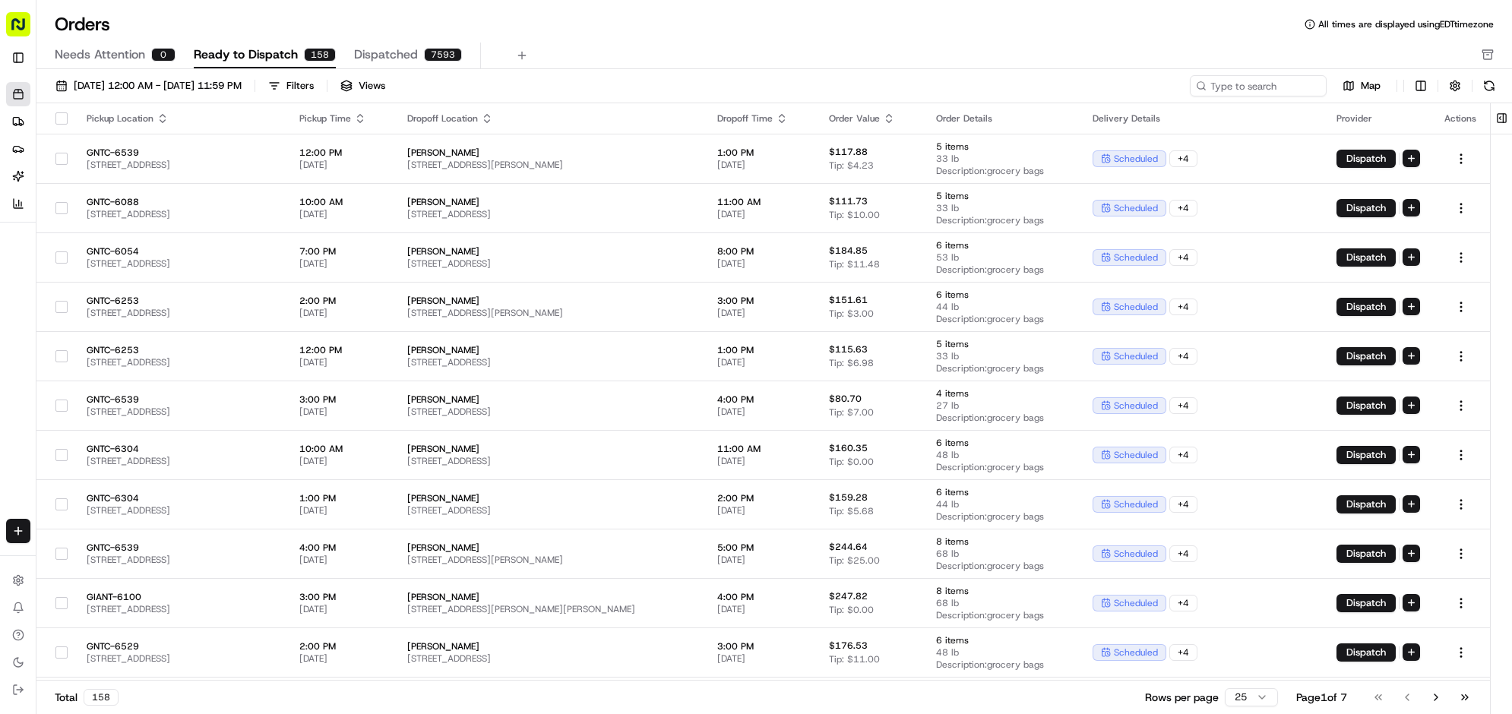
click at [176, 62] on div "0" at bounding box center [163, 55] width 24 height 14
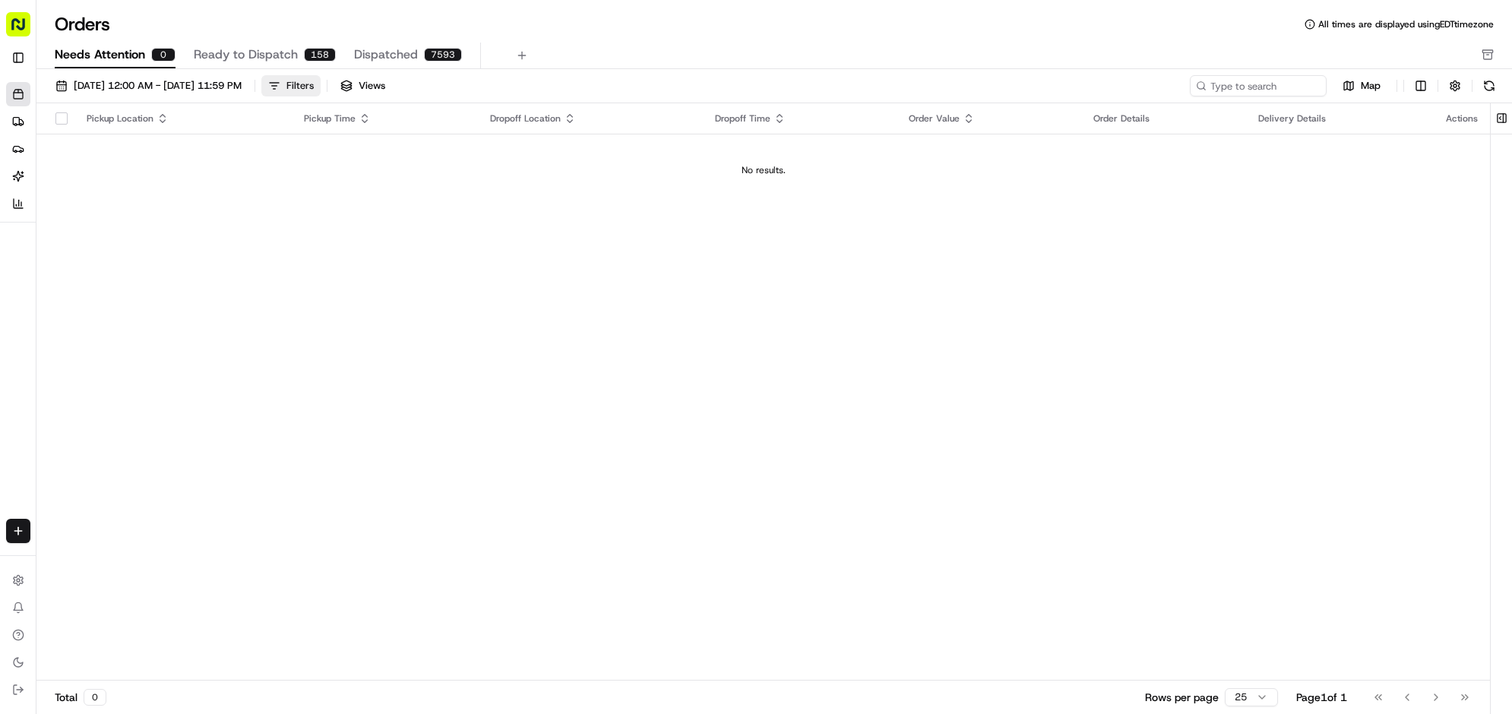
click at [314, 93] on div "Filters" at bounding box center [299, 86] width 27 height 14
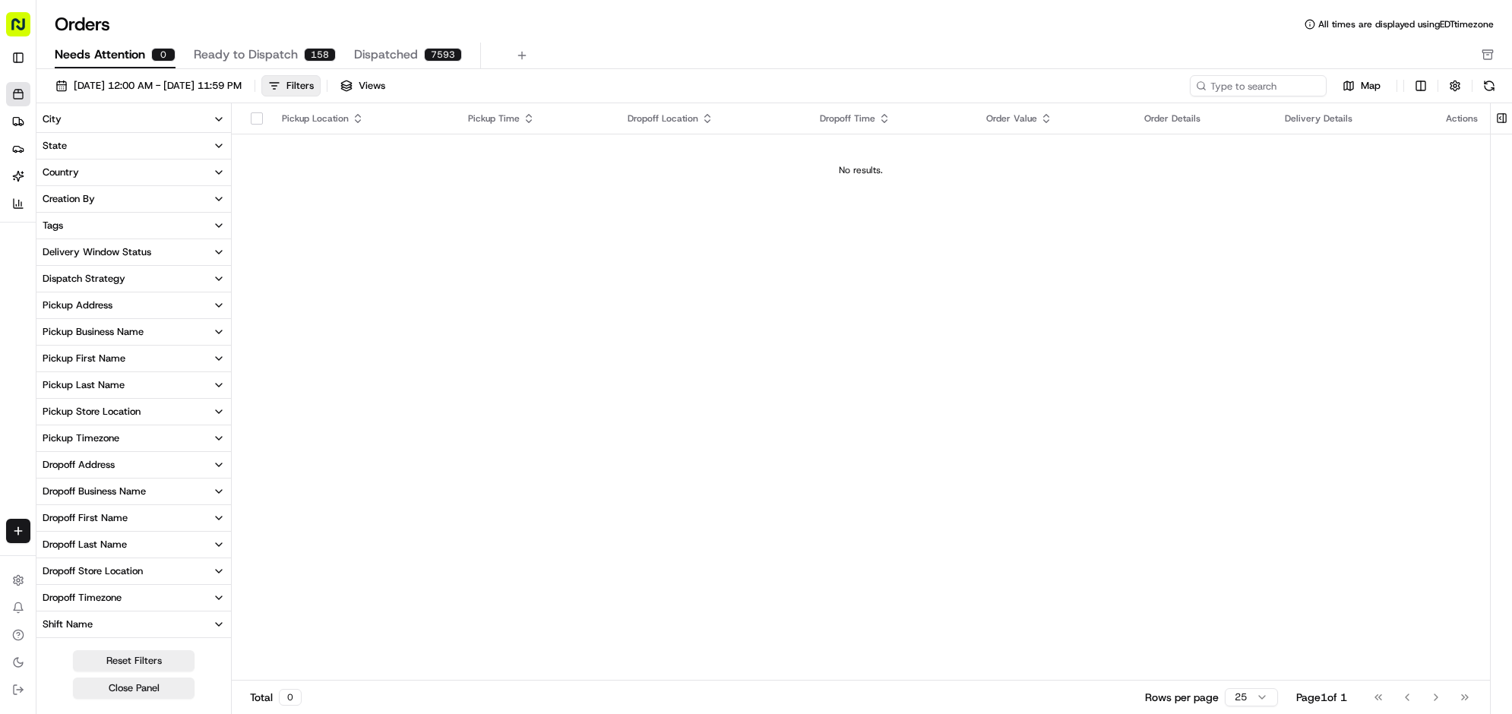
click at [112, 419] on div "Pickup Store Location" at bounding box center [92, 412] width 98 height 14
click at [133, 449] on input at bounding box center [143, 438] width 170 height 21
type input "6287"
click at [336, 68] on button "Ready to Dispatch 158" at bounding box center [265, 56] width 142 height 26
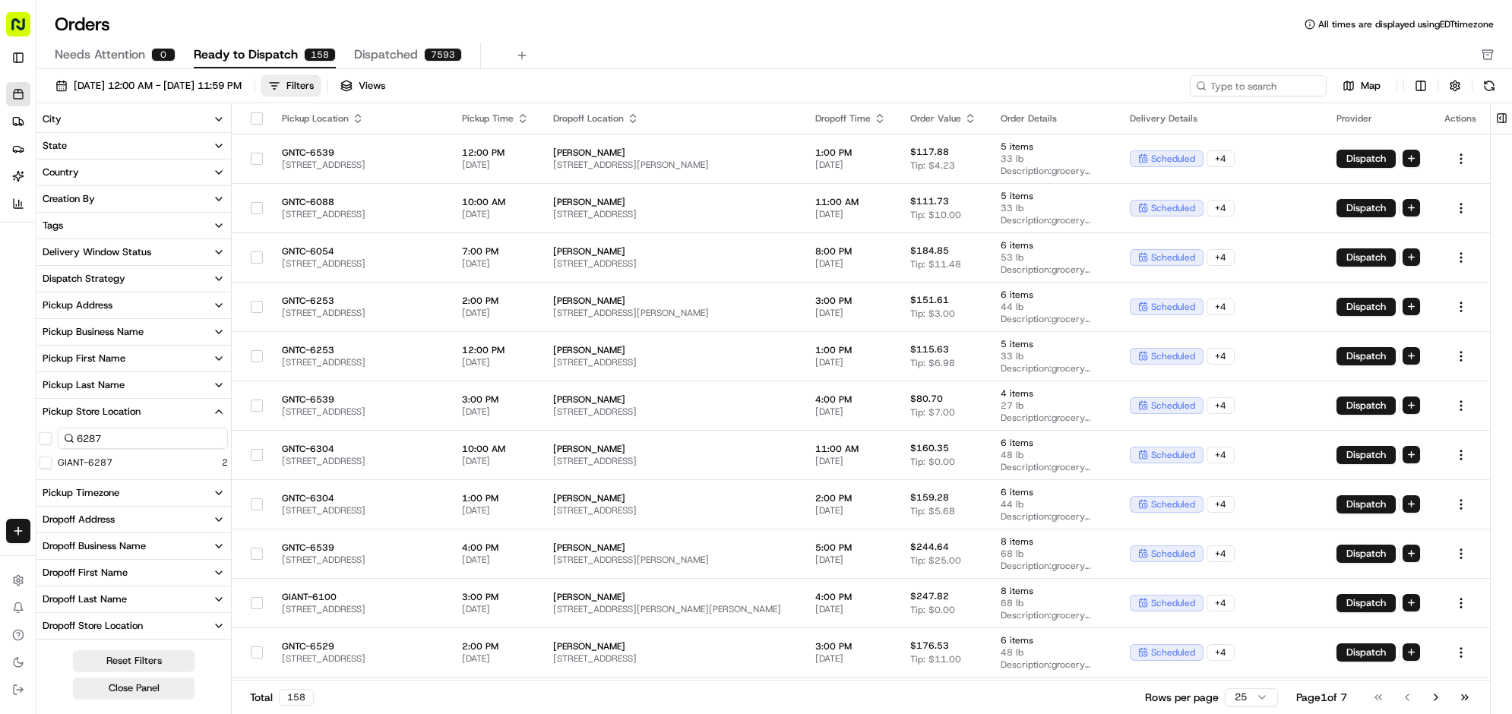
click at [112, 469] on label "GIANT-6287" at bounding box center [85, 463] width 55 height 12
click at [52, 469] on button "GIANT-6287" at bounding box center [46, 463] width 12 height 12
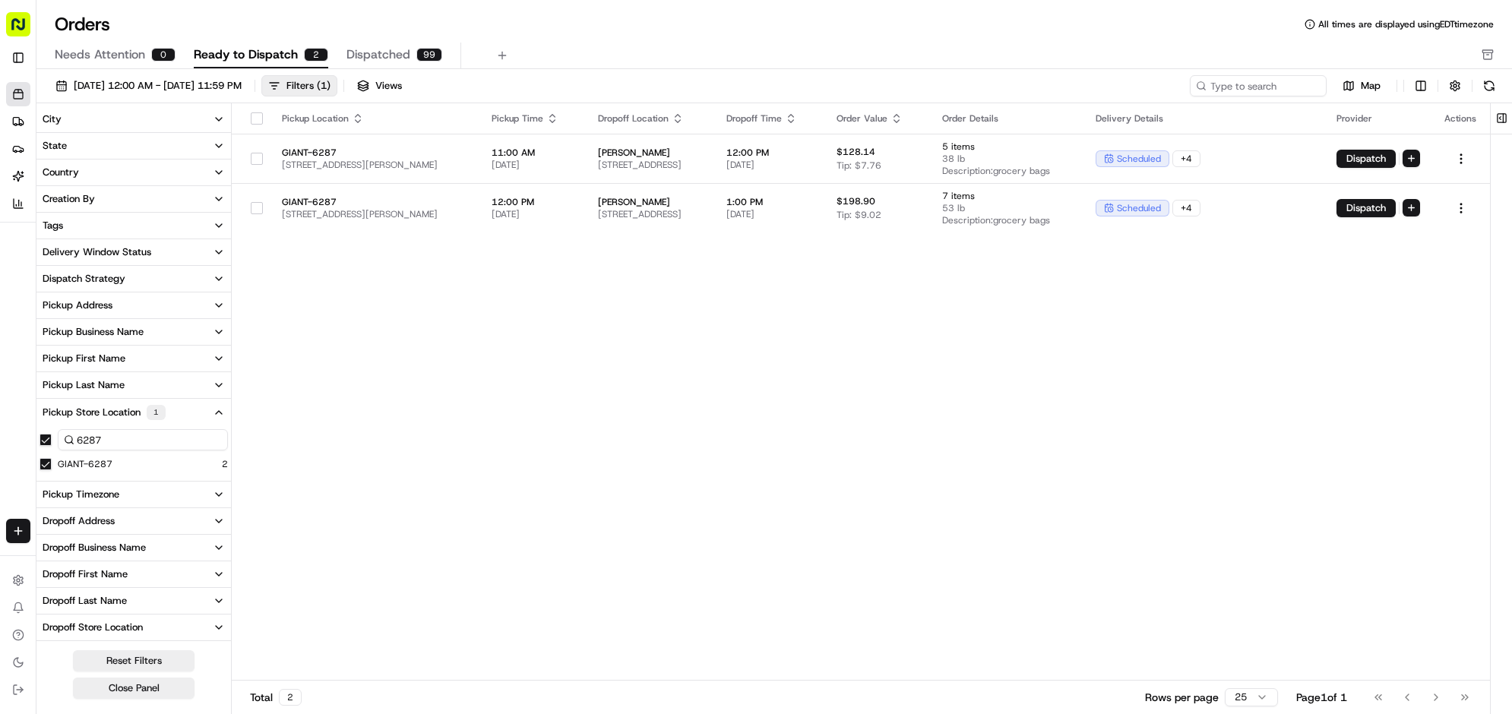
click at [376, 475] on div "Pickup Location Pickup Time Dropoff Location Dropoff Time Order Value Order Det…" at bounding box center [861, 392] width 1258 height 578
click at [337, 97] on button "Filters ( 1 )" at bounding box center [299, 85] width 76 height 21
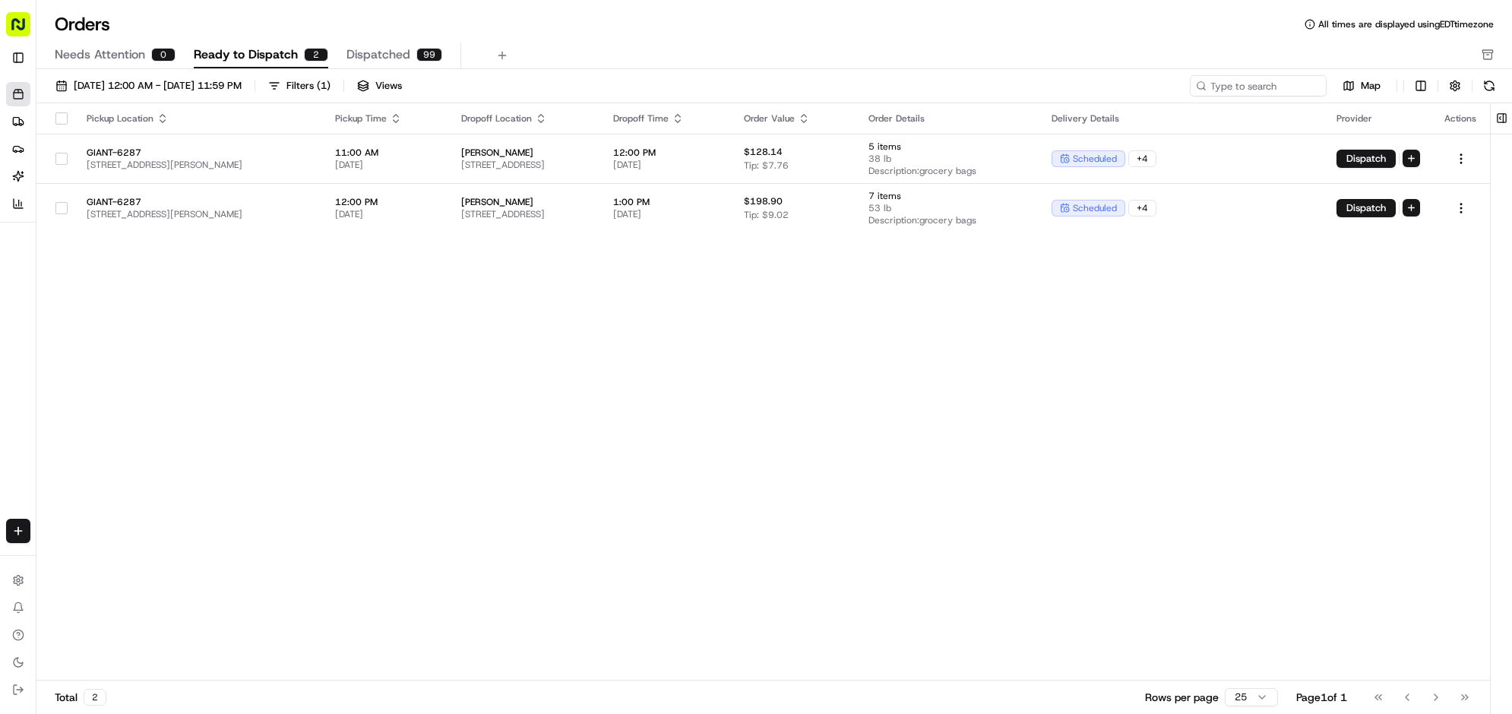
click at [500, 522] on div "Pickup Location Pickup Time Dropoff Location Dropoff Time Order Value Order Det…" at bounding box center [763, 392] width 1454 height 578
